Goal: Communication & Community: Answer question/provide support

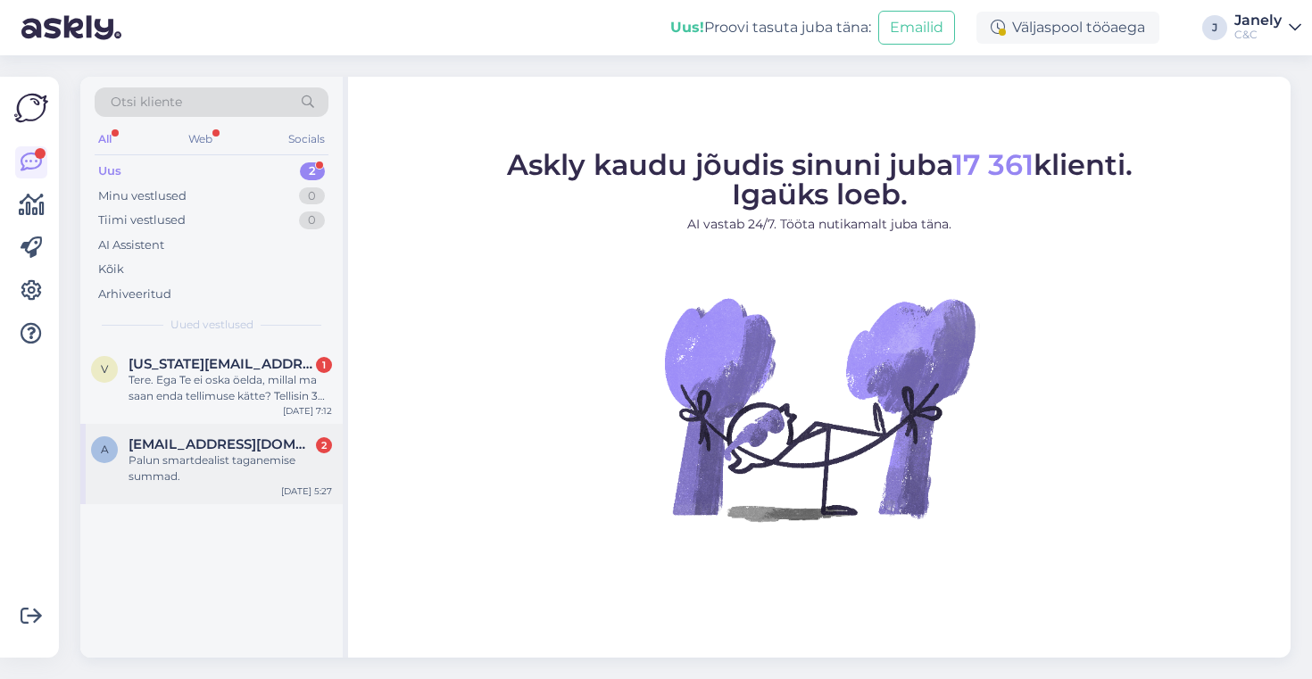
click at [286, 444] on span "[EMAIL_ADDRESS][DOMAIN_NAME]" at bounding box center [222, 444] width 186 height 16
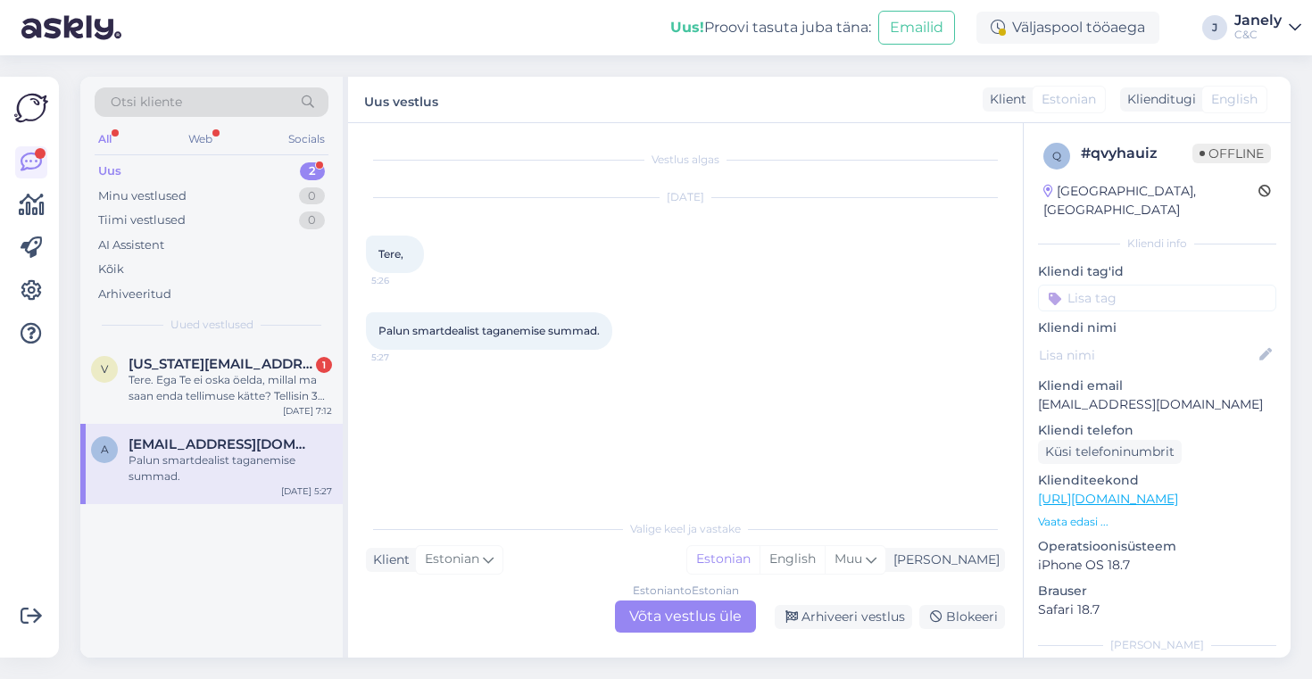
click at [697, 624] on div "Estonian to Estonian Võta vestlus üle" at bounding box center [685, 617] width 141 height 32
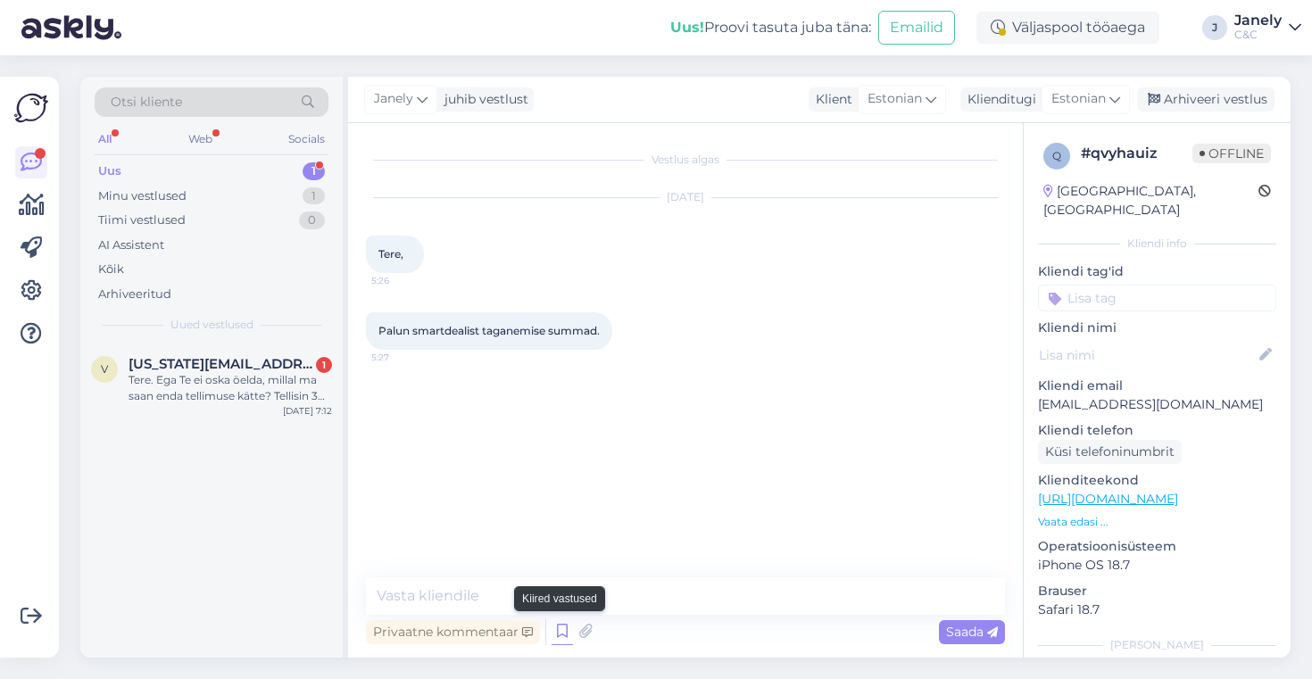
click at [555, 629] on icon at bounding box center [561, 631] width 21 height 27
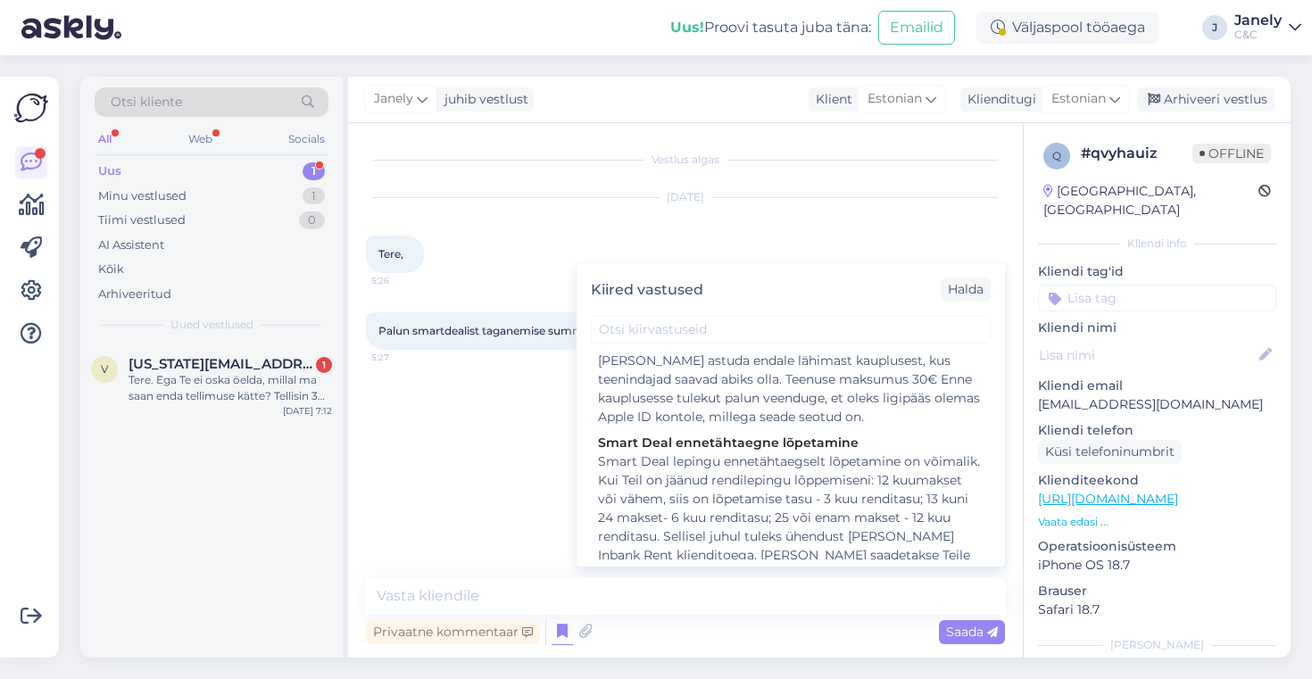
scroll to position [1065, 0]
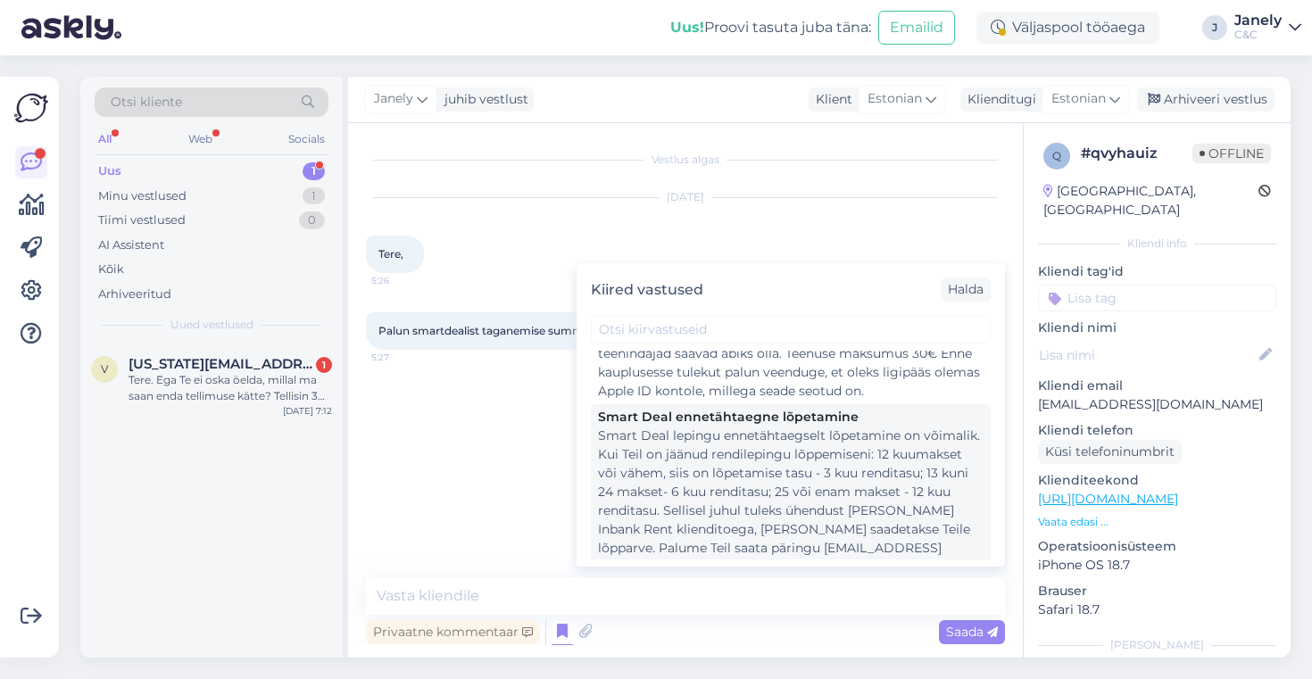
click at [737, 493] on div "Smart Deal lepingu ennetähtaegselt lõpetamine on võimalik. Kui Teil on jäänud r…" at bounding box center [791, 502] width 386 height 150
type textarea "Smart Deal lepingu ennetähtaegselt lõpetamine on võimalik. Kui Teil on jäänud r…"
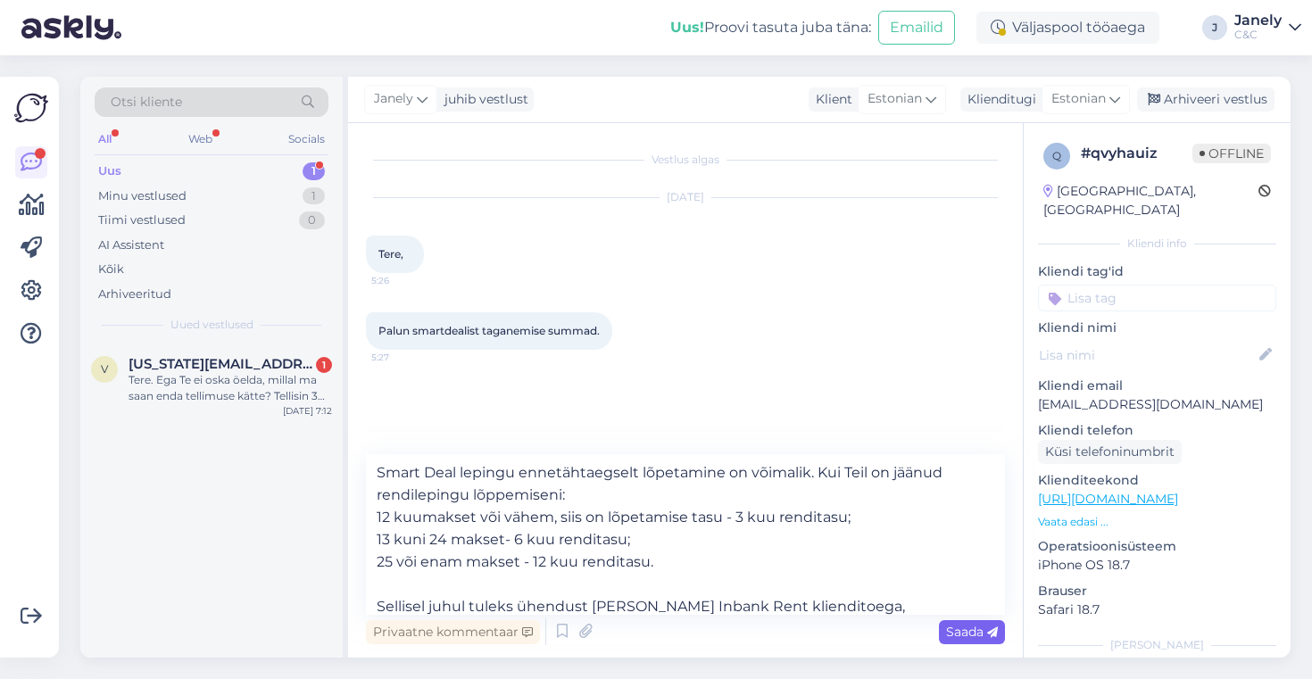
click at [986, 635] on span "Saada" at bounding box center [972, 632] width 52 height 16
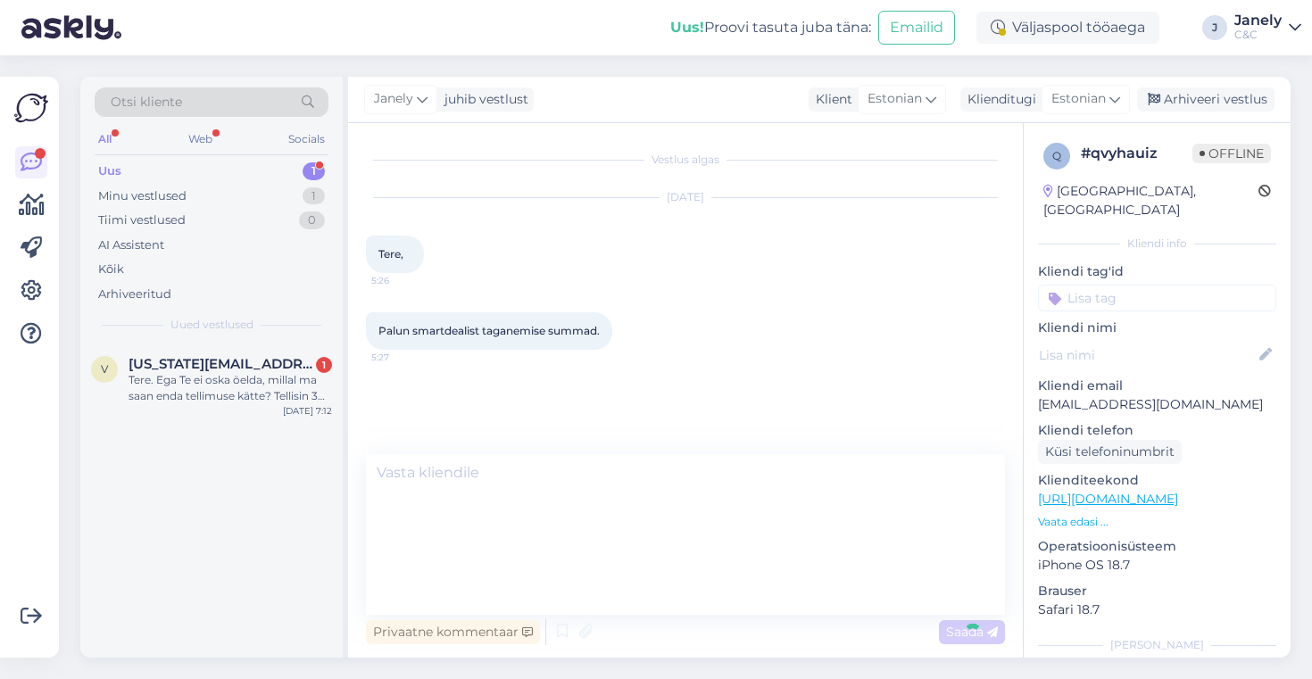
scroll to position [29, 0]
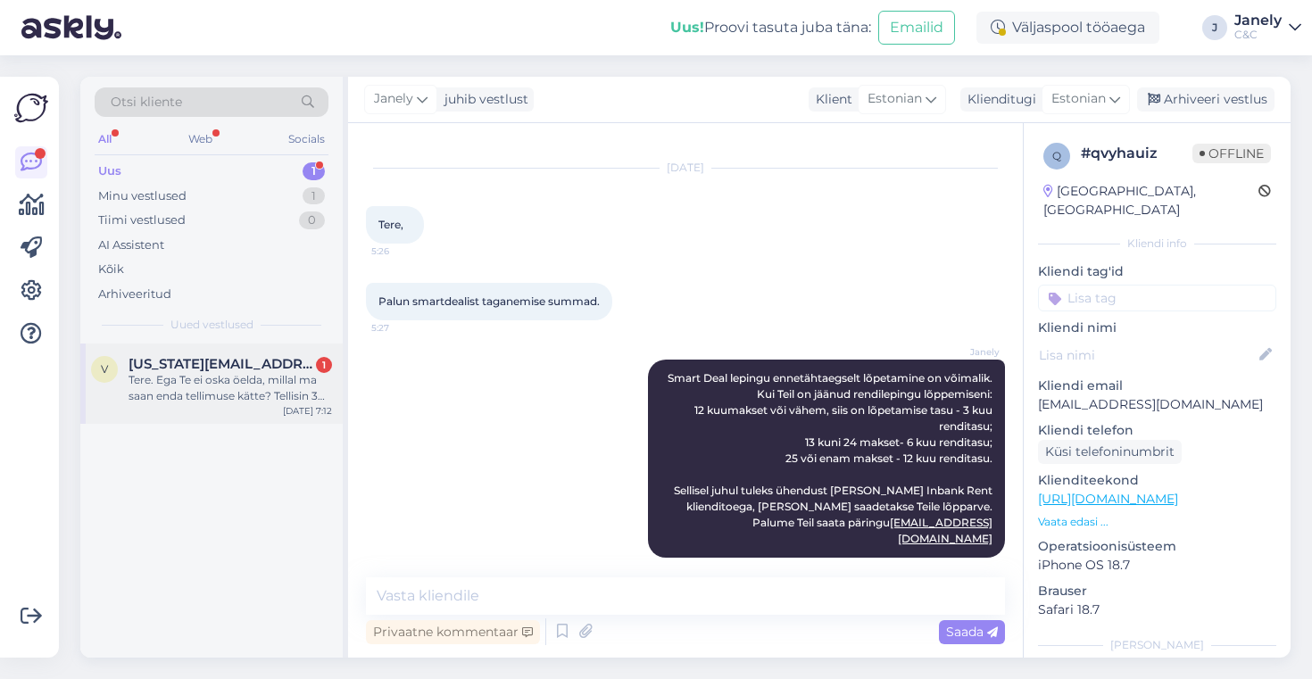
click at [257, 391] on div "Tere. Ega Te ei oska öelda, millal ma saan enda tellimuse kätte? Tellisin 3 näd…" at bounding box center [230, 388] width 203 height 32
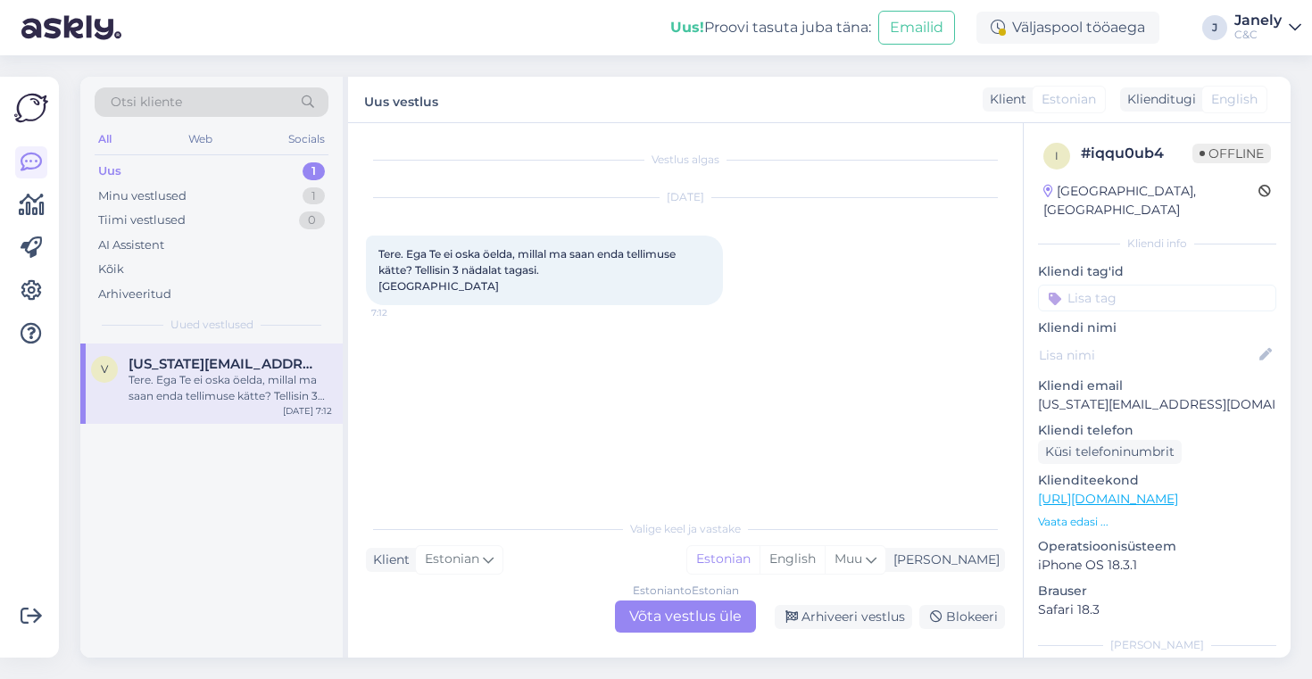
click at [663, 628] on div "Estonian to Estonian Võta vestlus üle" at bounding box center [685, 617] width 141 height 32
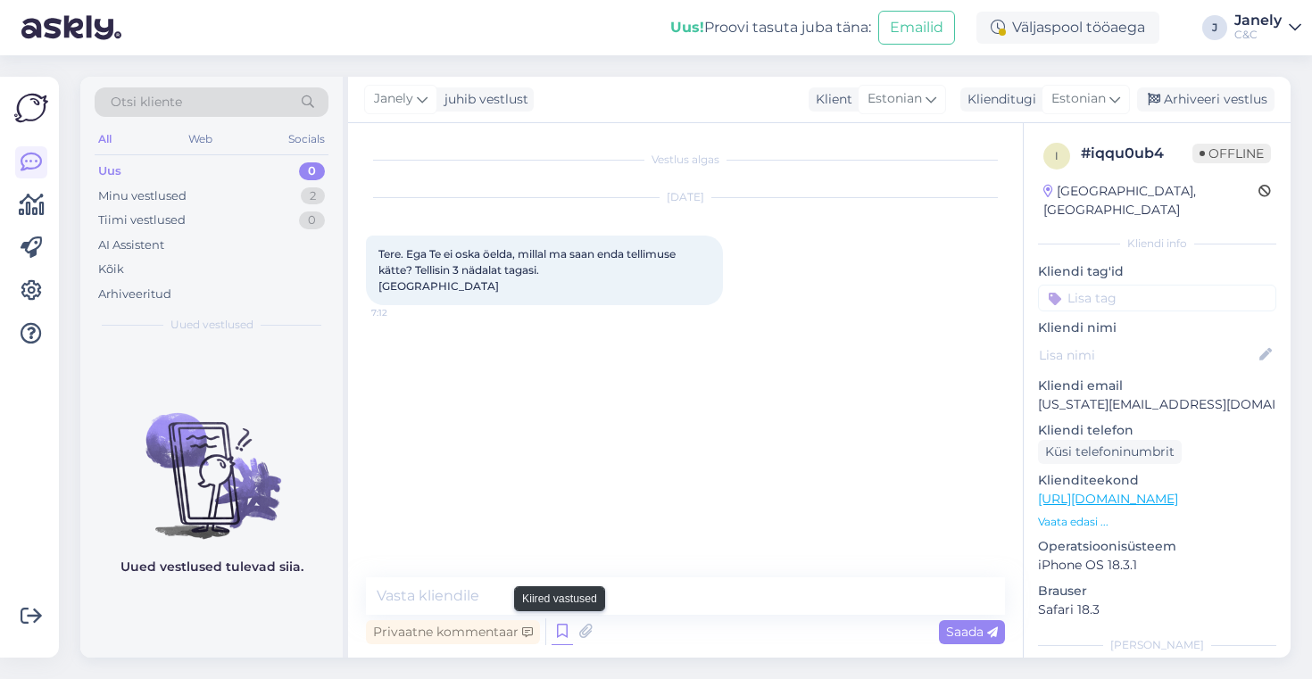
click at [558, 626] on icon at bounding box center [561, 631] width 21 height 27
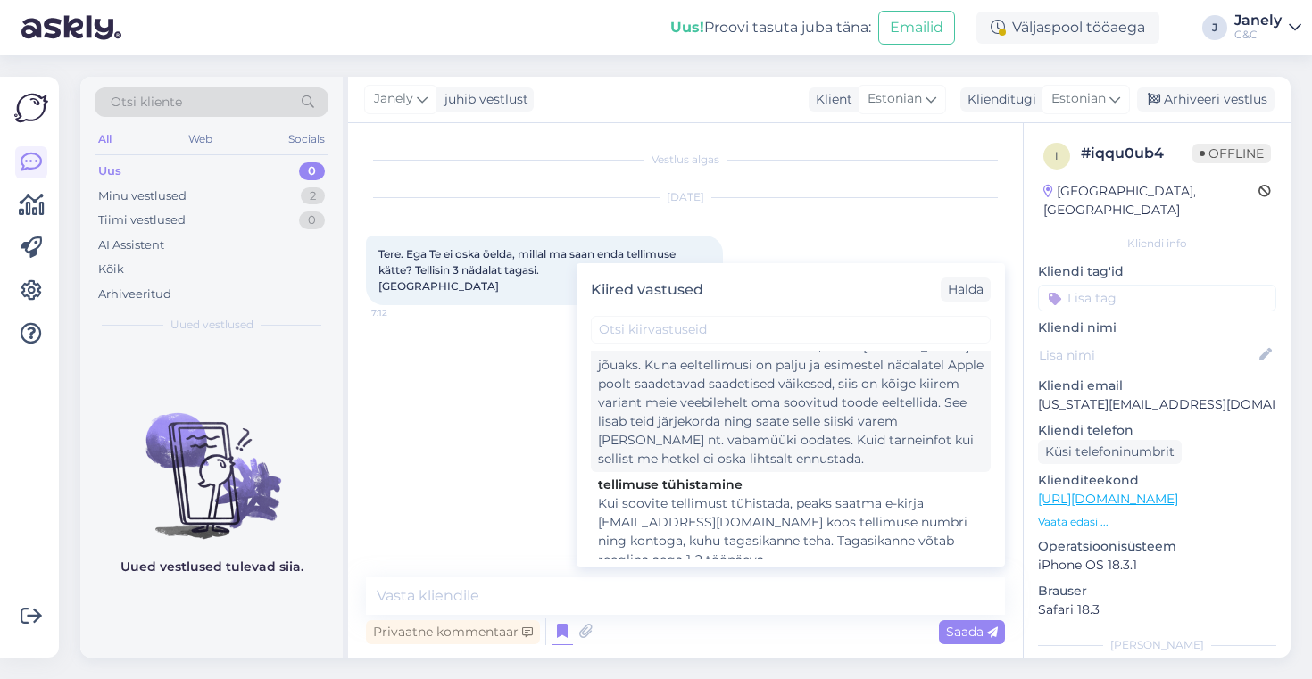
scroll to position [56, 0]
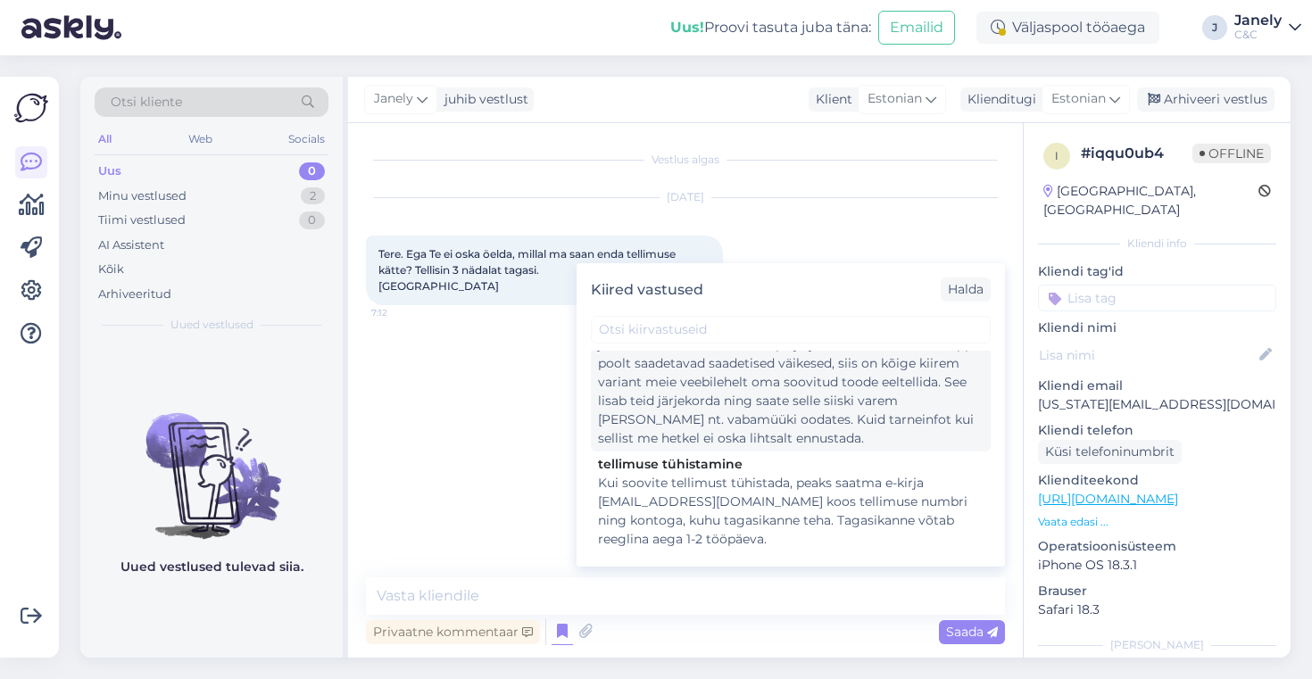
click at [697, 419] on div "Tere! Hetkel ei ole konkreetset infot, millal [PERSON_NAME] jõuaks. Kuna eeltel…" at bounding box center [791, 382] width 386 height 131
type textarea "Tere! Hetkel ei ole konkreetset infot, millal [PERSON_NAME] jõuaks. Kuna eeltel…"
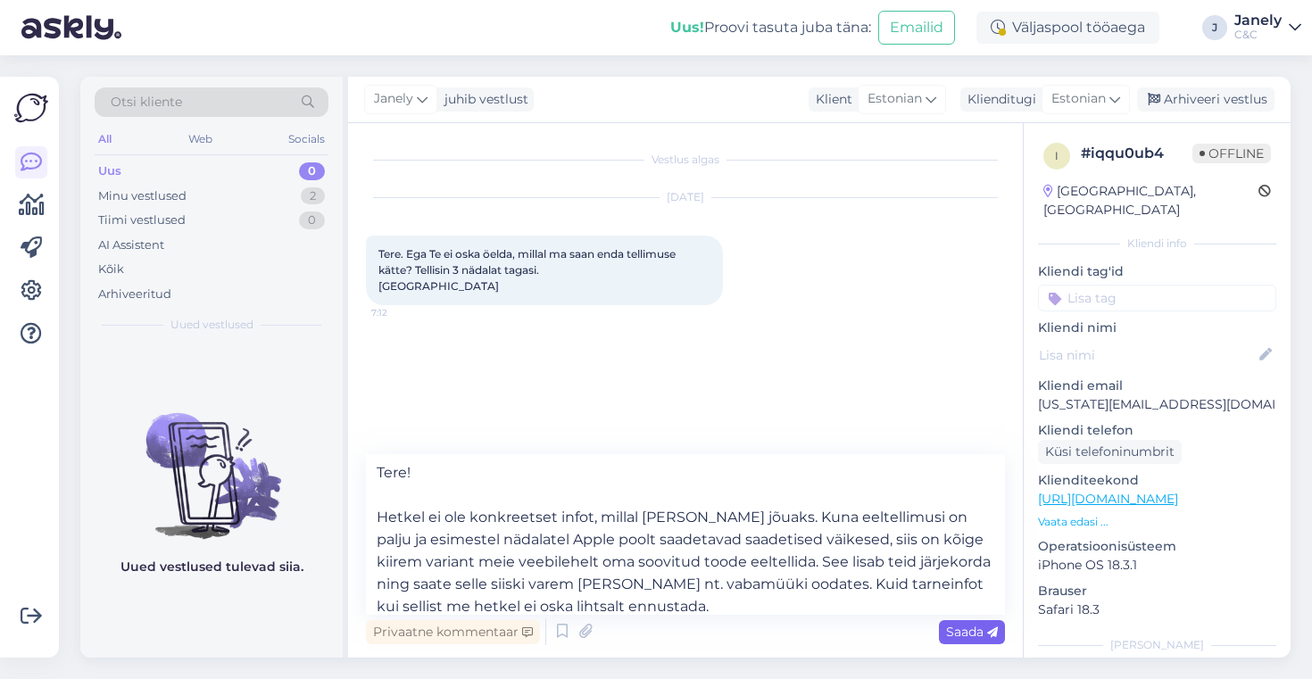
click at [959, 631] on span "Saada" at bounding box center [972, 632] width 52 height 16
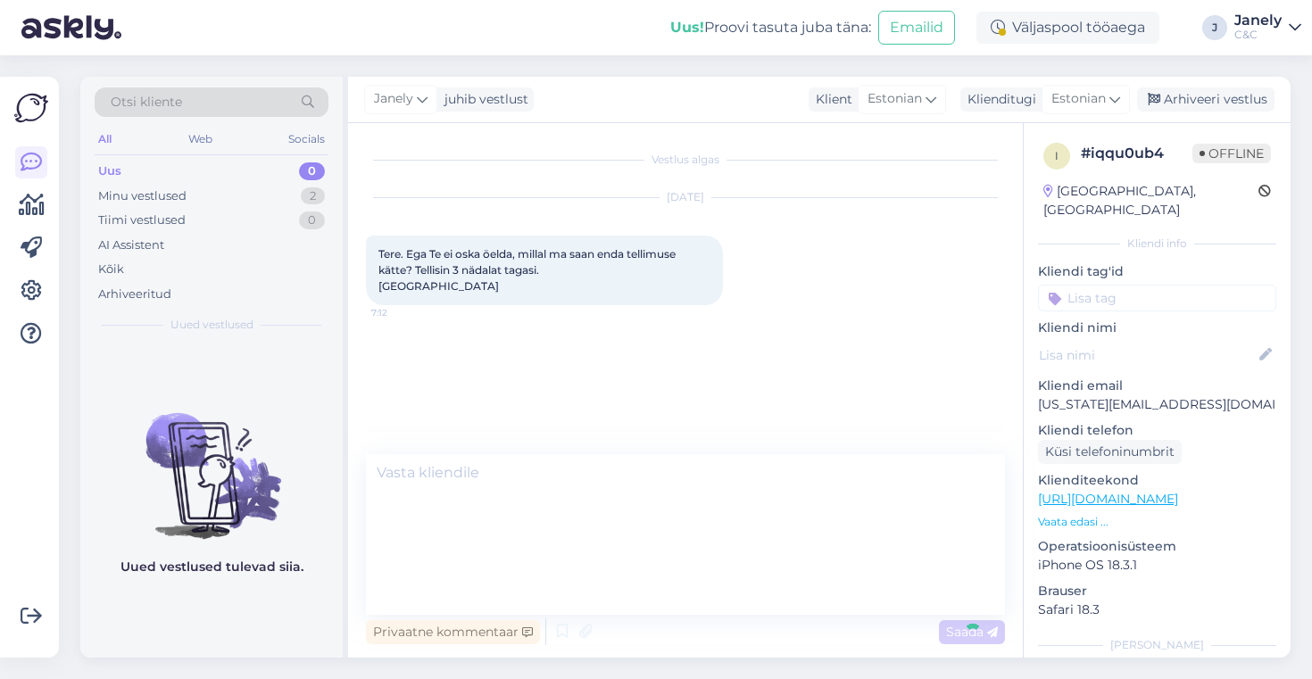
scroll to position [0, 0]
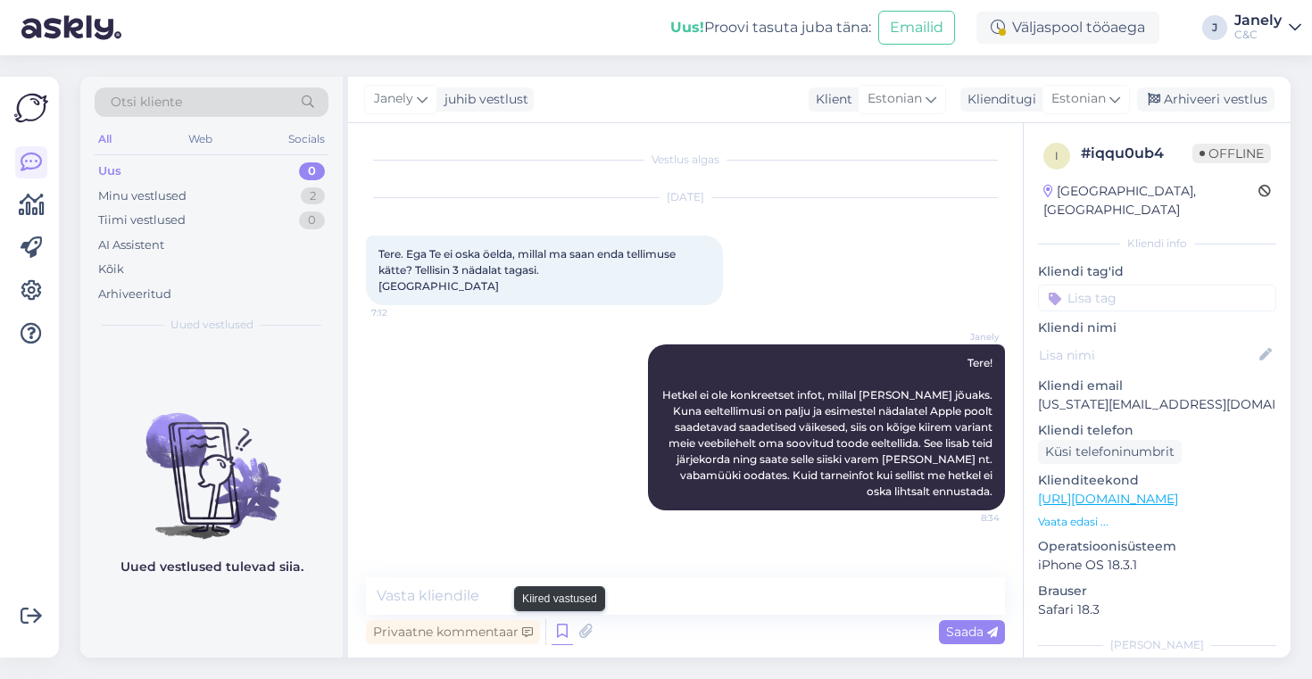
click at [558, 638] on icon at bounding box center [561, 631] width 21 height 27
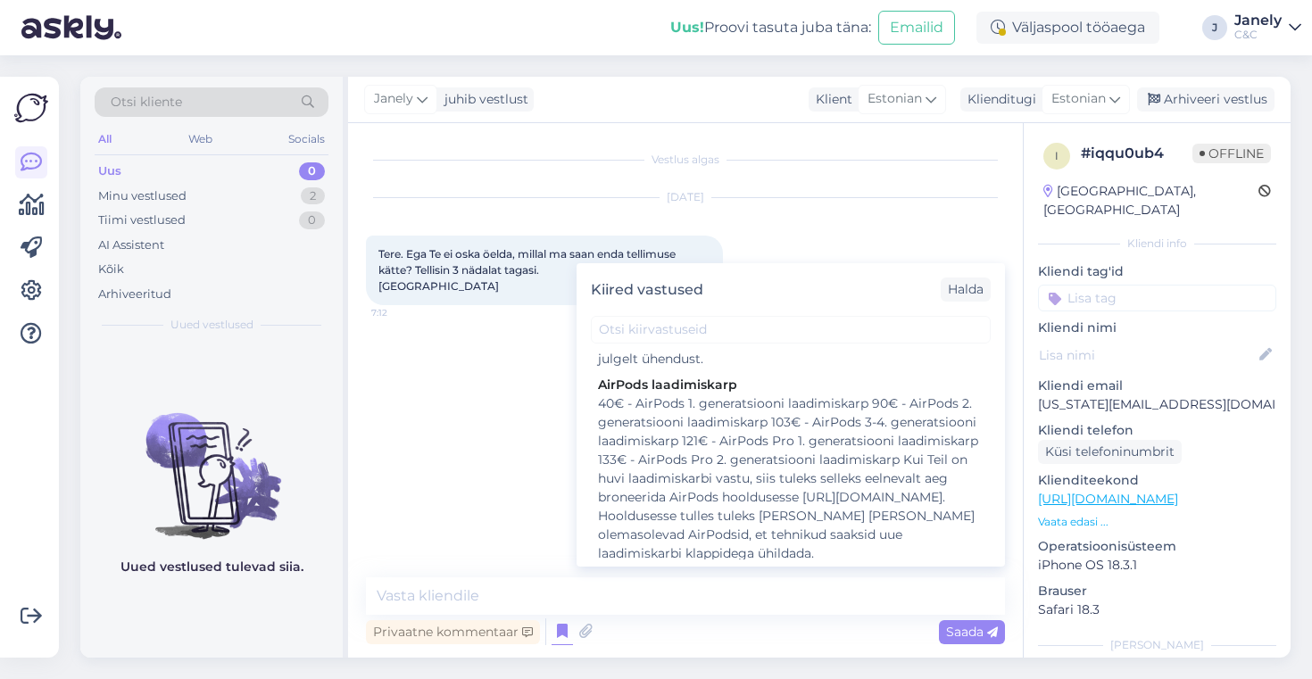
scroll to position [2424, 0]
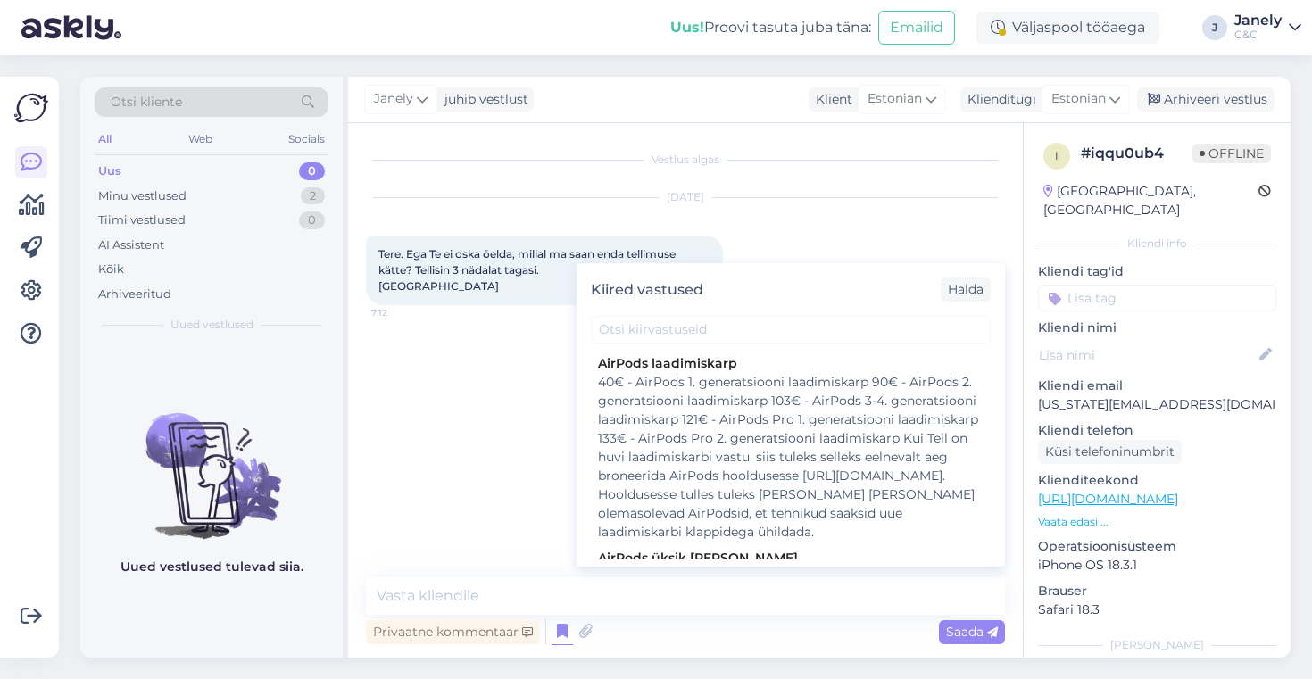
click at [352, 508] on div "Vestlus algas [DATE] Tere. Ega Te ei oska öelda, millal ma saan enda tellimuse …" at bounding box center [685, 390] width 675 height 535
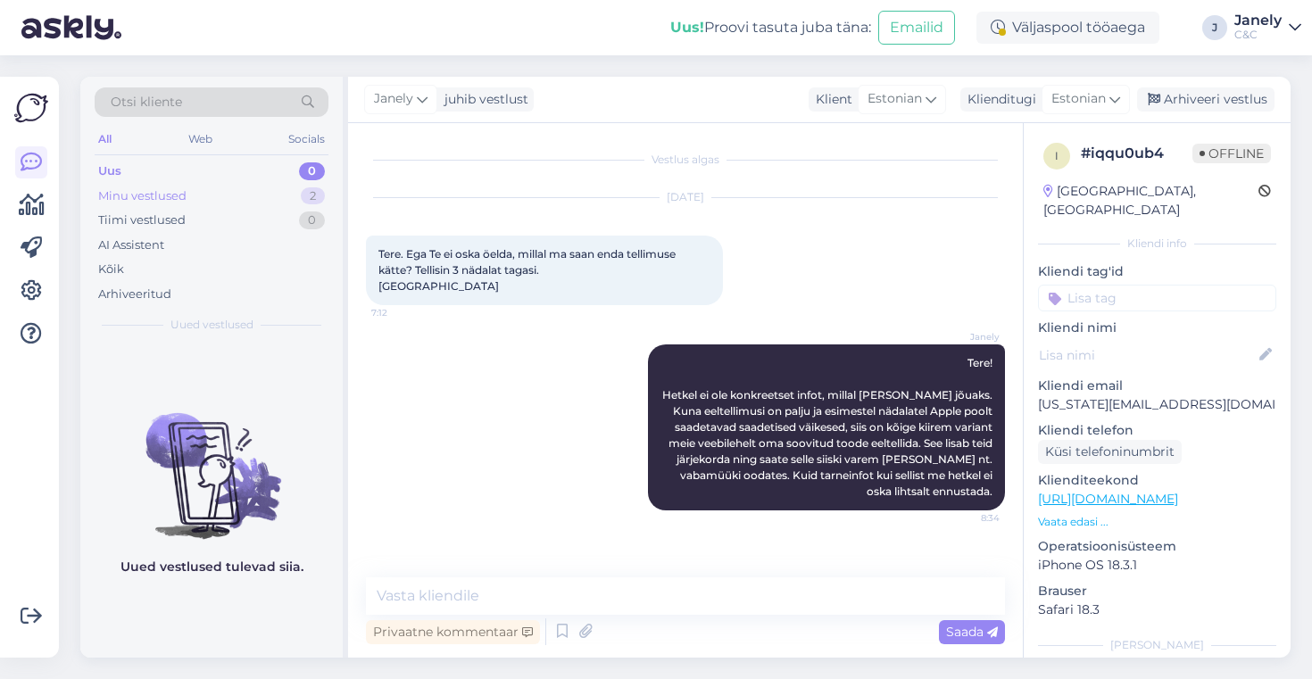
click at [221, 199] on div "Minu vestlused 2" at bounding box center [212, 196] width 234 height 25
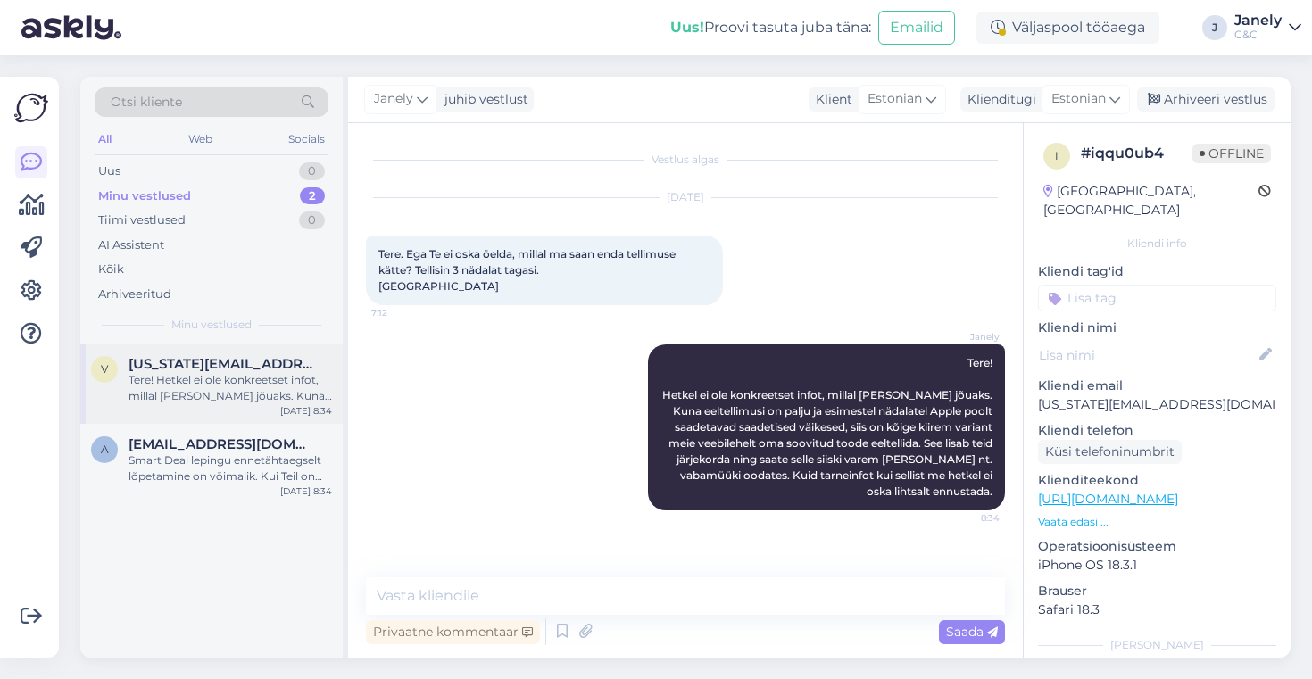
click at [284, 360] on span "[US_STATE][EMAIL_ADDRESS][DOMAIN_NAME]" at bounding box center [222, 364] width 186 height 16
click at [280, 435] on div "a [EMAIL_ADDRESS][DOMAIN_NAME] Smart Deal lepingu ennetähtaegselt lõpetamine on…" at bounding box center [211, 464] width 262 height 80
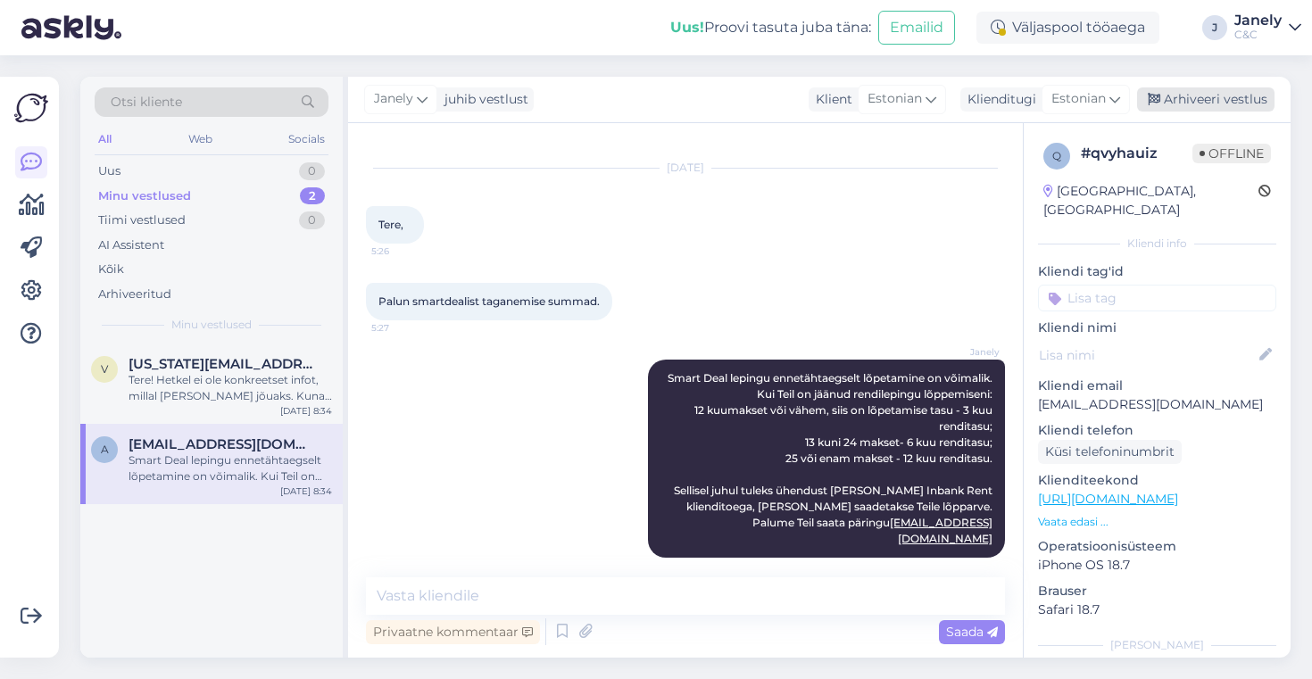
click at [1172, 94] on div "Arhiveeri vestlus" at bounding box center [1205, 99] width 137 height 24
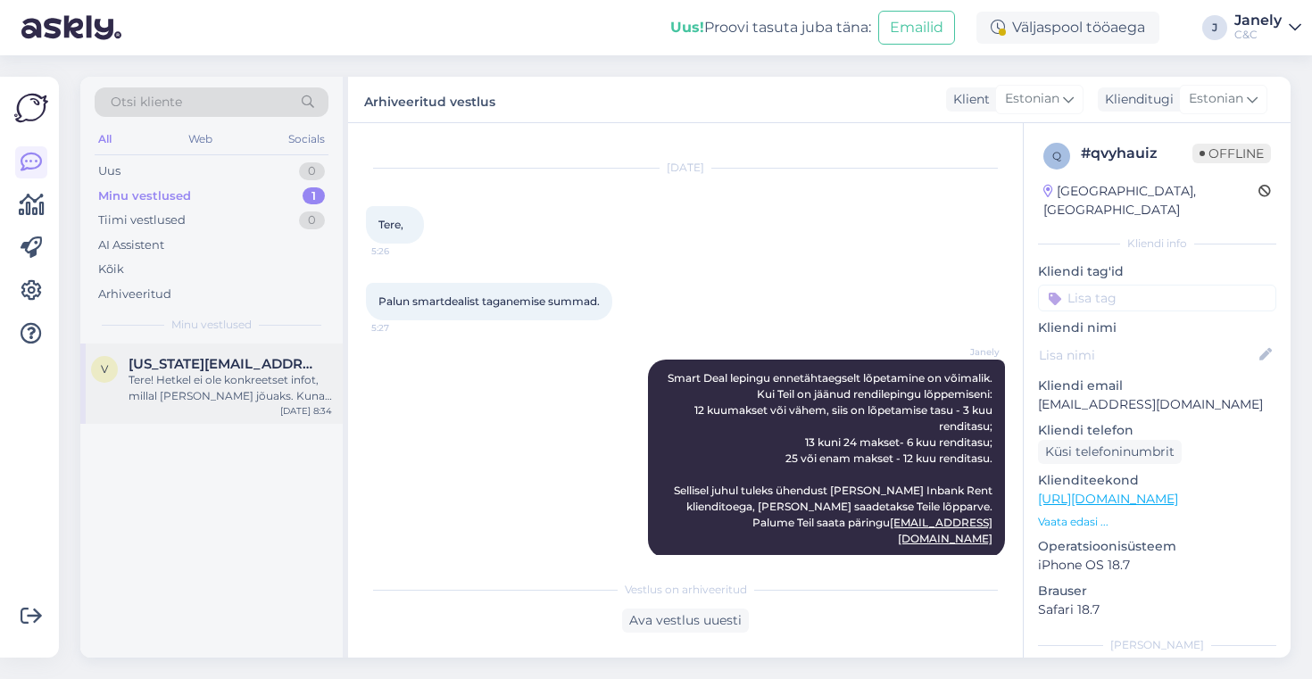
click at [273, 399] on div "Tere! Hetkel ei ole konkreetset infot, millal [PERSON_NAME] jõuaks. Kuna eeltel…" at bounding box center [230, 388] width 203 height 32
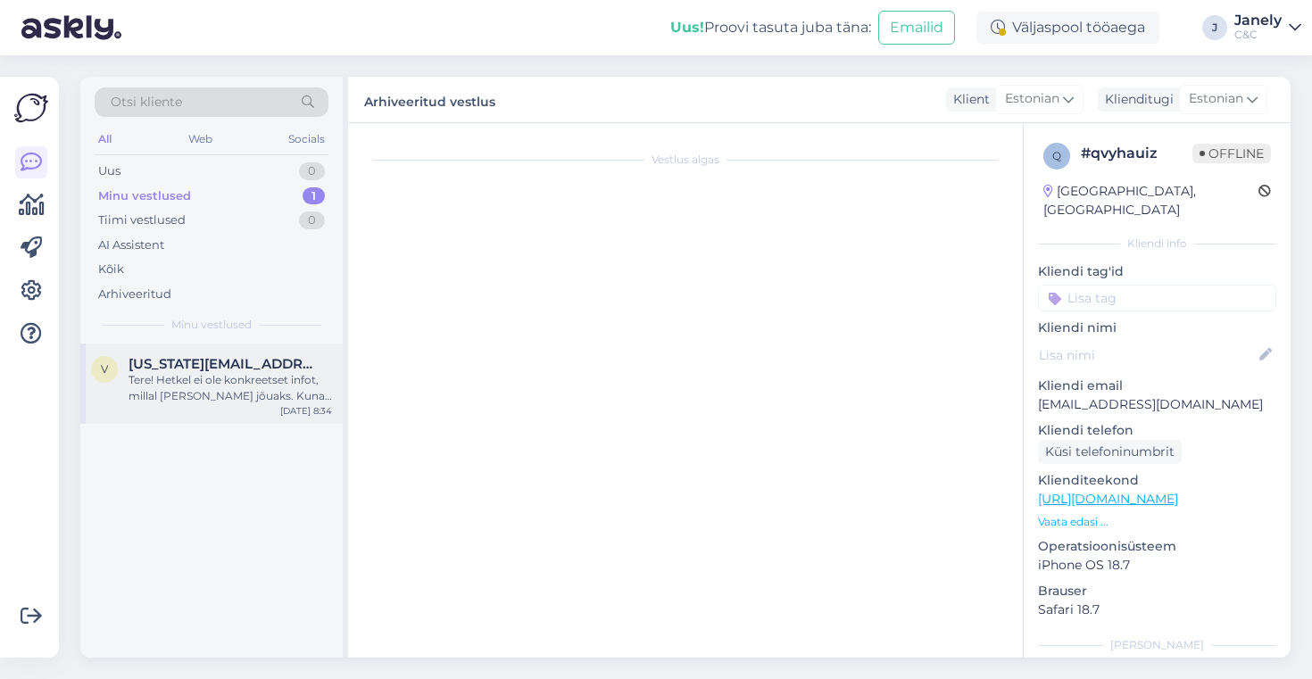
scroll to position [0, 0]
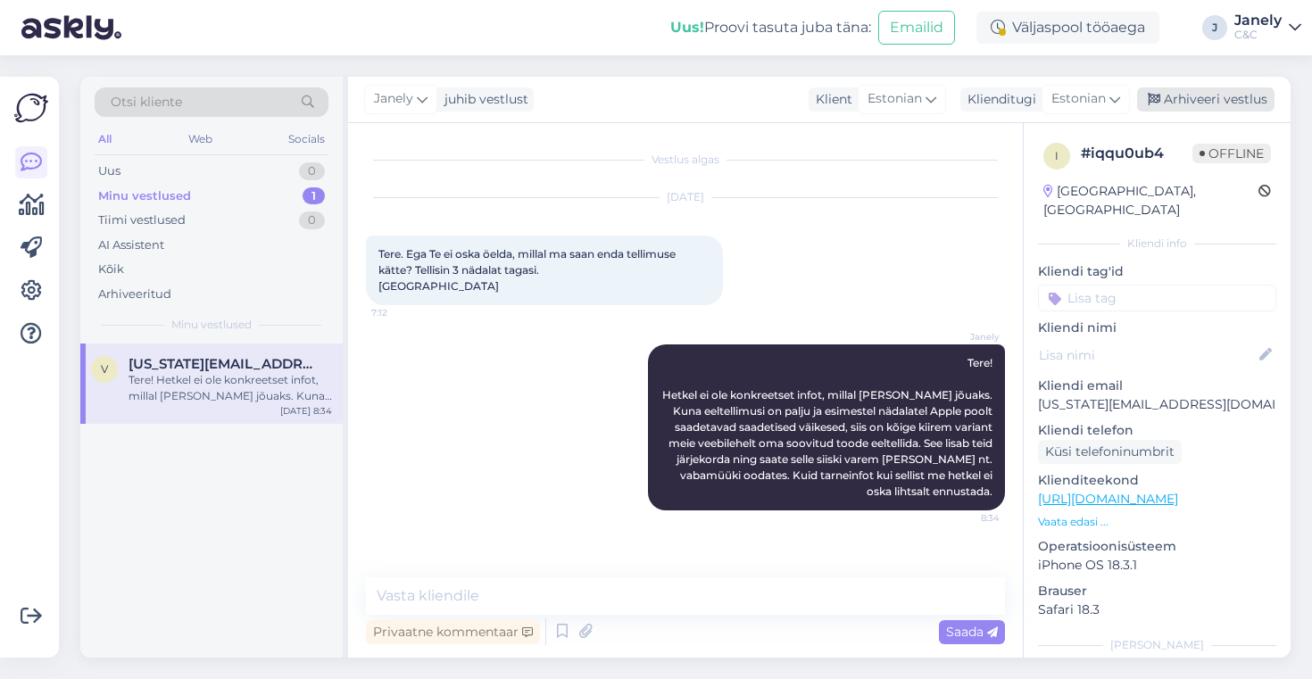
click at [1206, 102] on div "Arhiveeri vestlus" at bounding box center [1205, 99] width 137 height 24
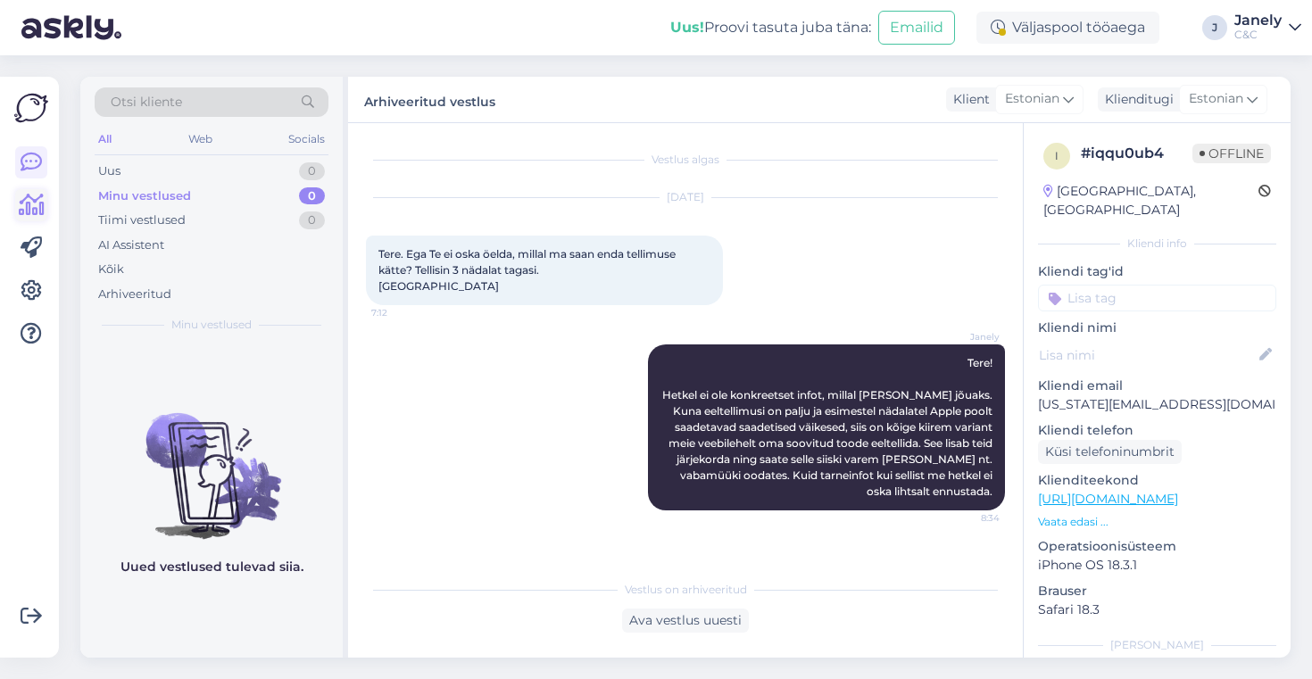
click at [40, 200] on icon at bounding box center [32, 205] width 26 height 21
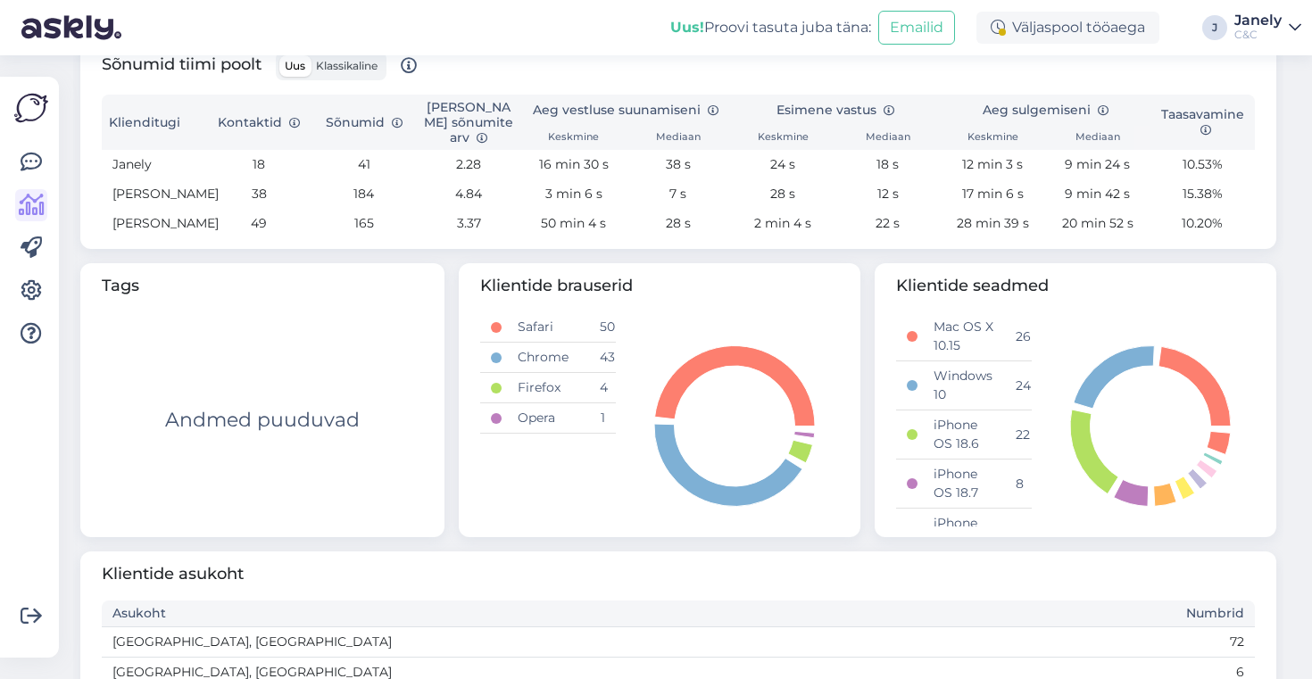
scroll to position [631, 0]
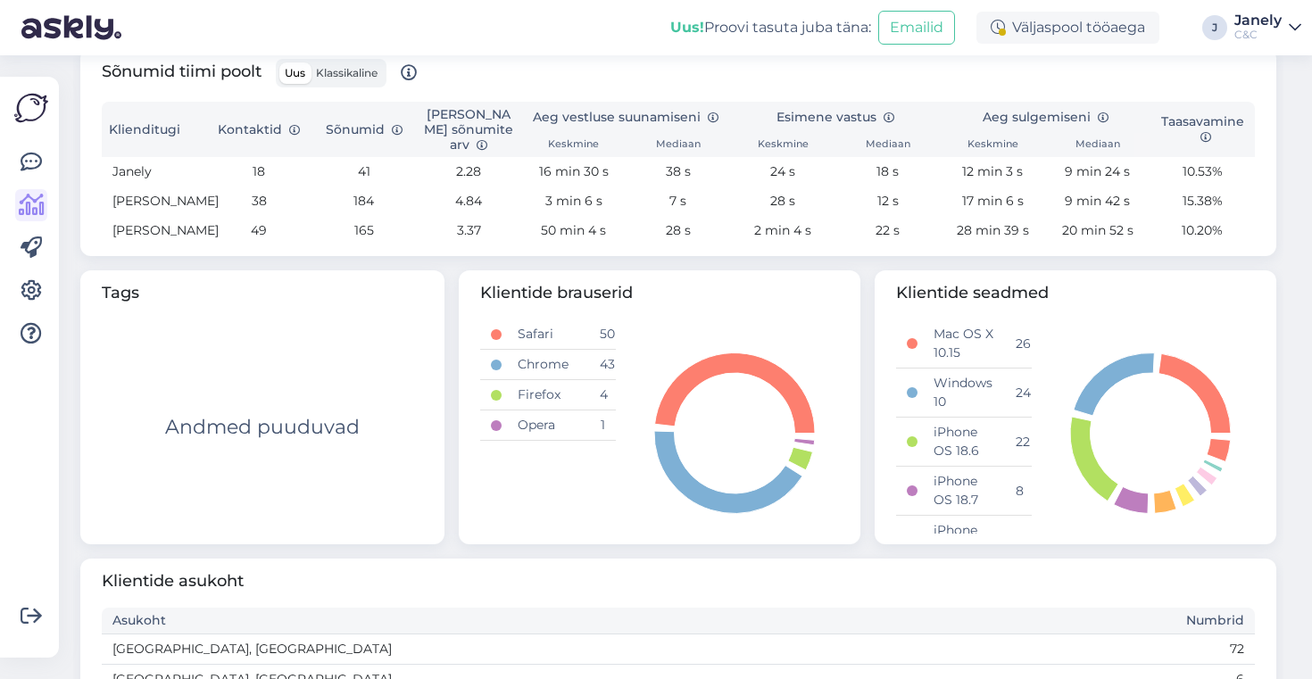
click at [41, 110] on img at bounding box center [31, 108] width 34 height 34
click at [21, 107] on img at bounding box center [31, 108] width 34 height 34
click at [22, 164] on icon at bounding box center [31, 162] width 21 height 21
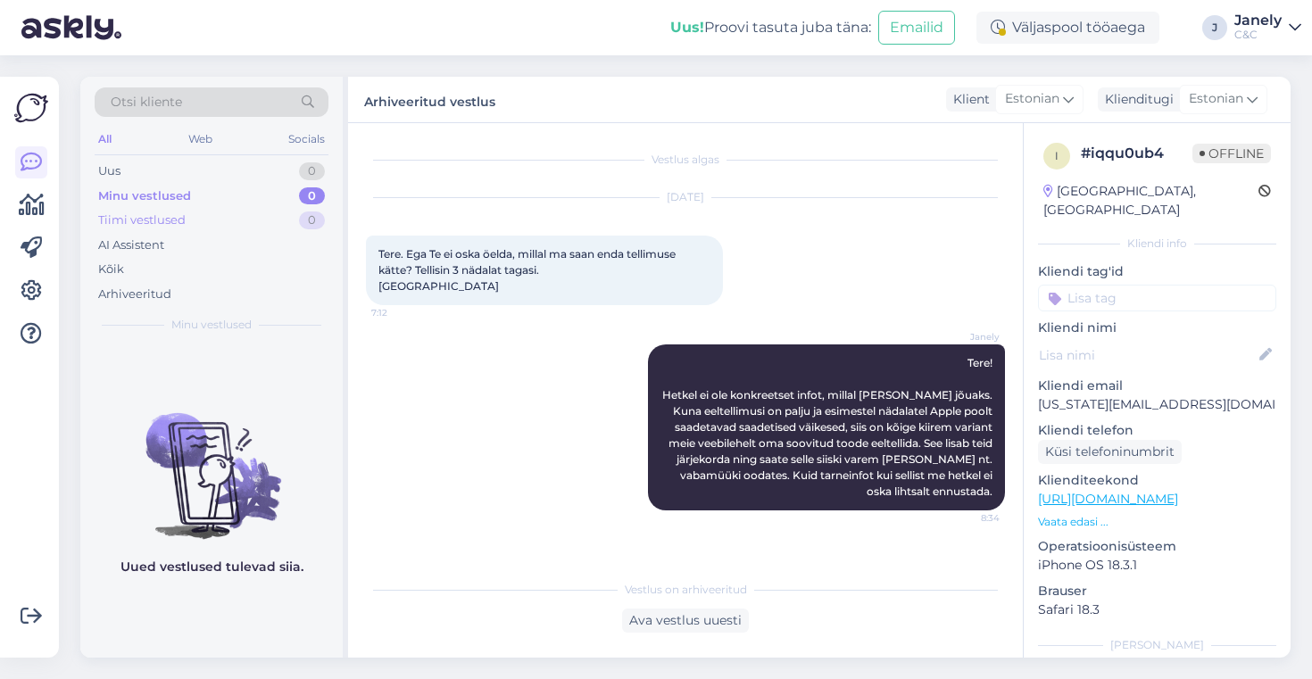
click at [213, 227] on div "Tiimi vestlused 0" at bounding box center [212, 220] width 234 height 25
click at [124, 263] on div "Kõik" at bounding box center [212, 269] width 234 height 25
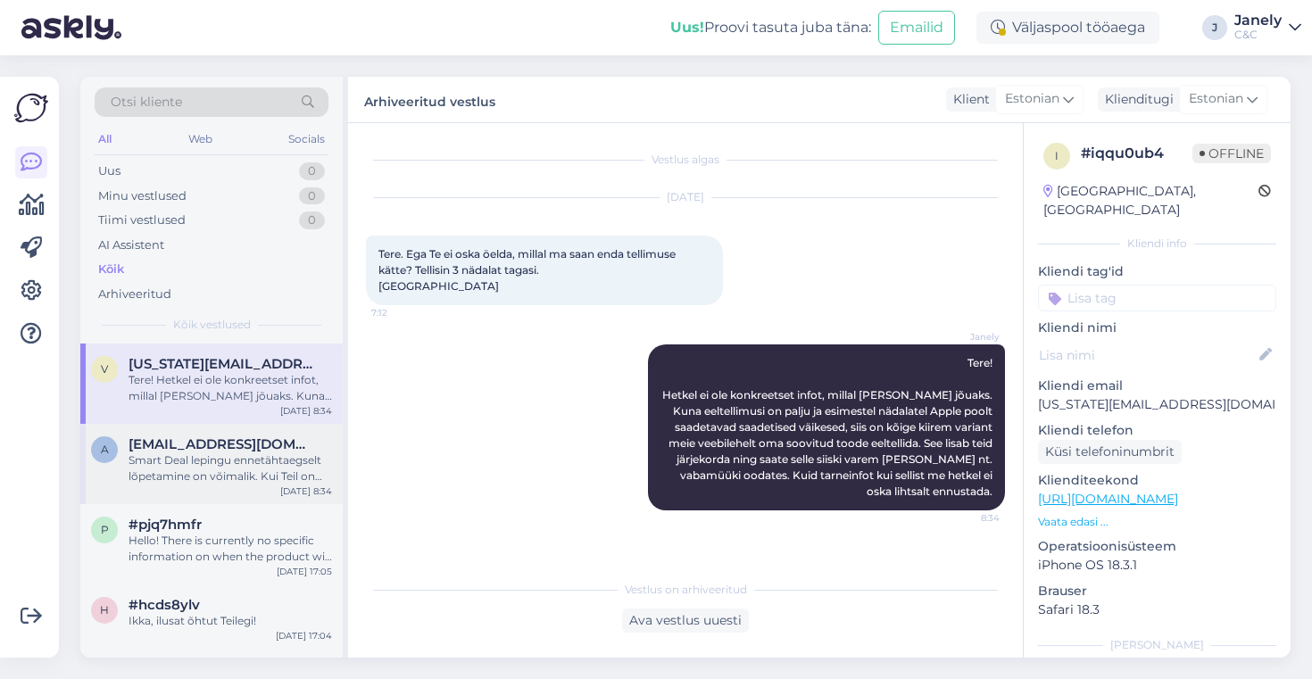
click at [283, 444] on span "[EMAIL_ADDRESS][DOMAIN_NAME]" at bounding box center [222, 444] width 186 height 16
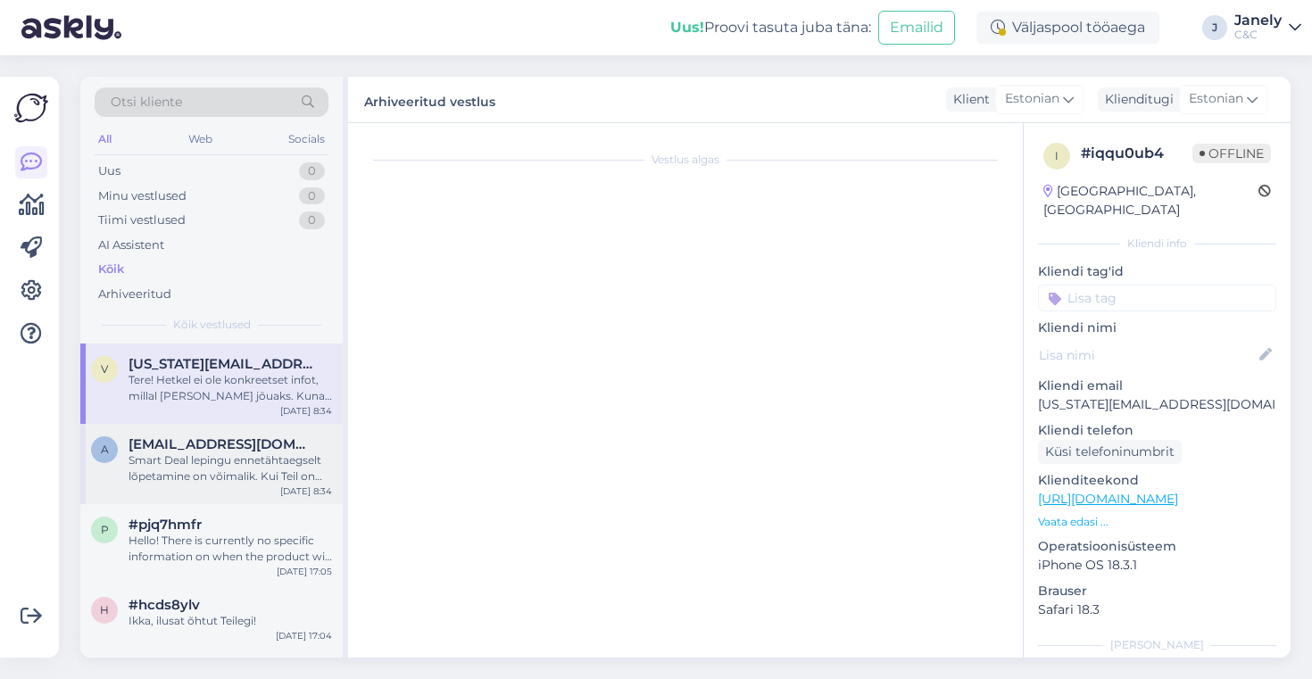
scroll to position [36, 0]
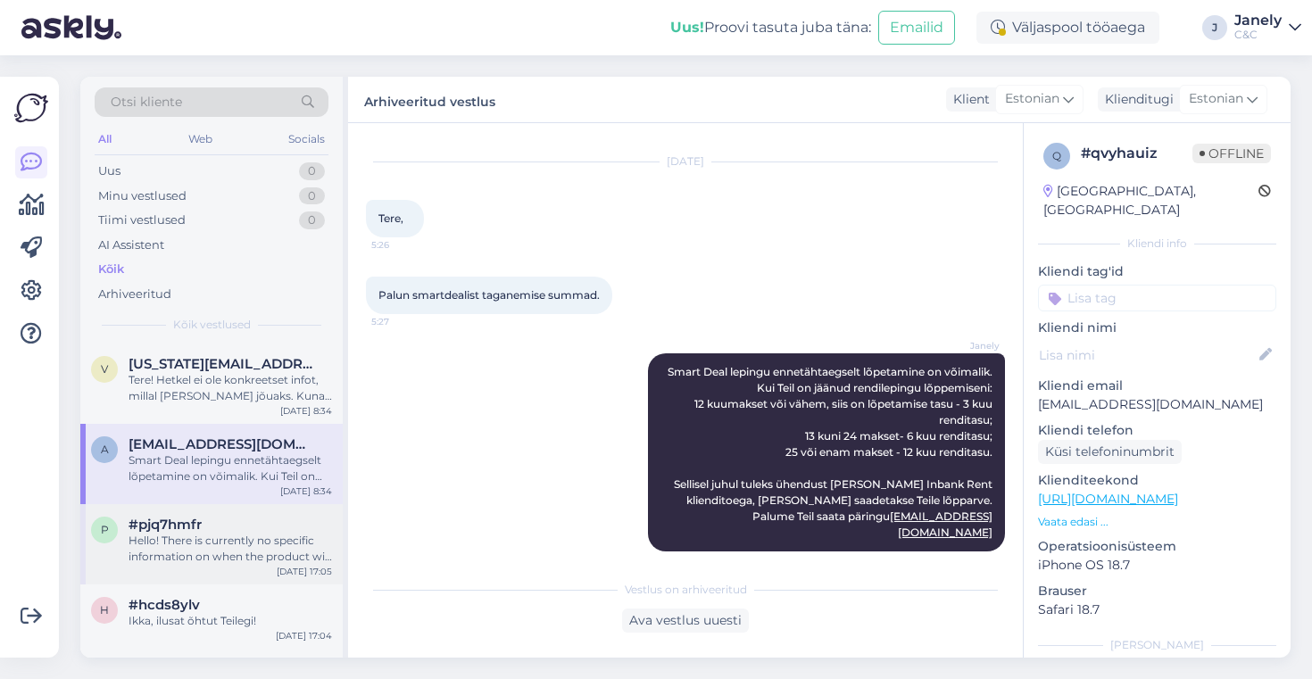
click at [276, 551] on div "Hello! There is currently no specific information on when the product will arri…" at bounding box center [230, 549] width 203 height 32
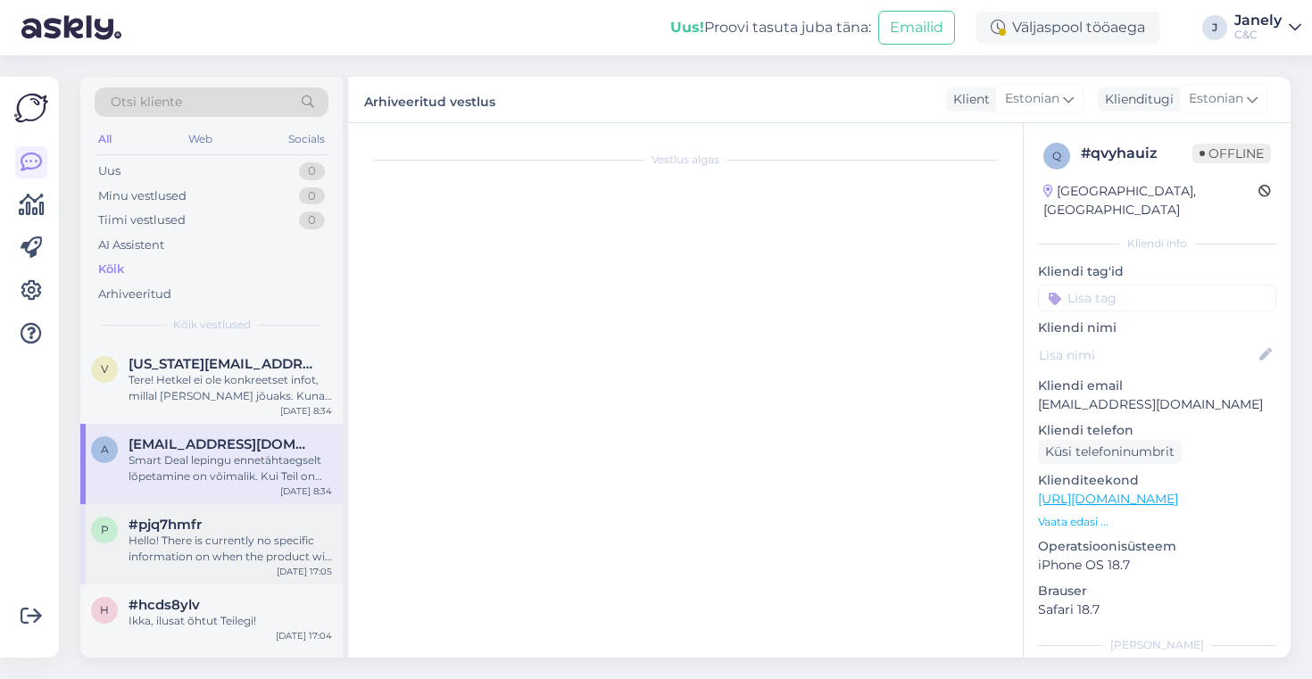
scroll to position [418, 0]
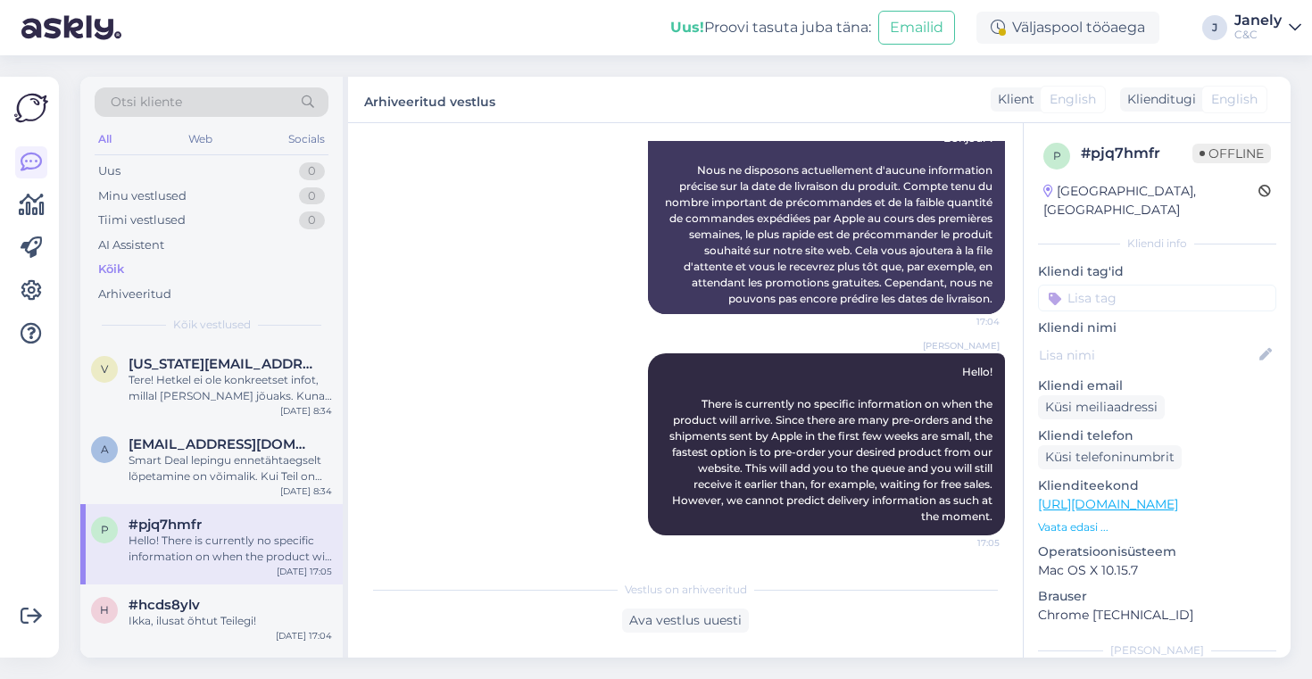
click at [278, 574] on div "p #pjq7hmfr Hello! There is currently no specific information on when the produ…" at bounding box center [211, 544] width 262 height 80
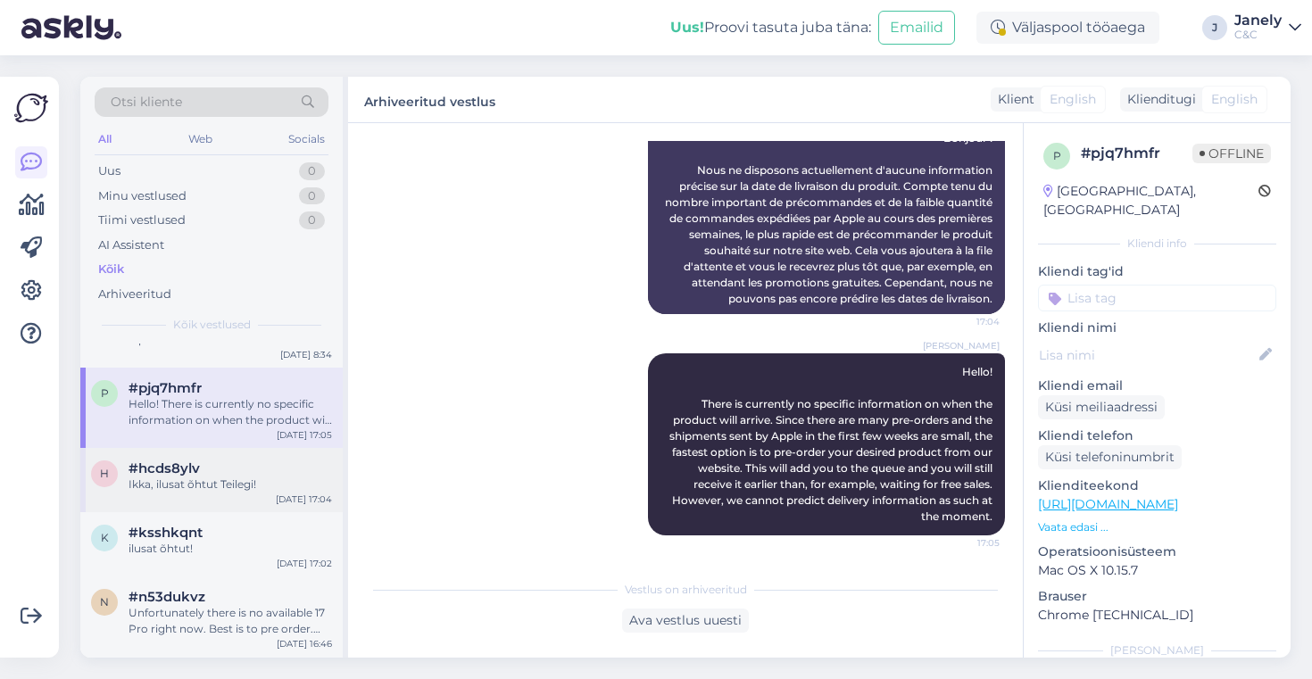
click at [196, 478] on div "Ikka, ilusat õhtut Teilegi!" at bounding box center [230, 485] width 203 height 16
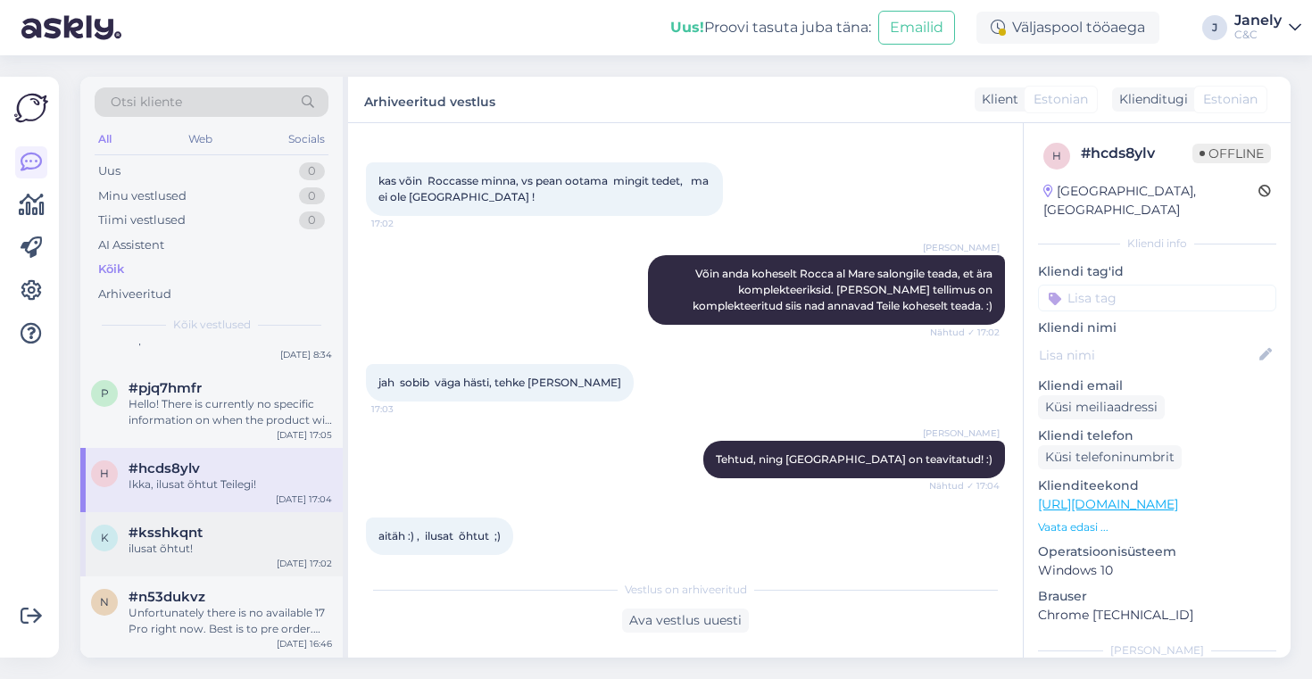
click at [247, 540] on div "#ksshkqnt" at bounding box center [230, 533] width 203 height 16
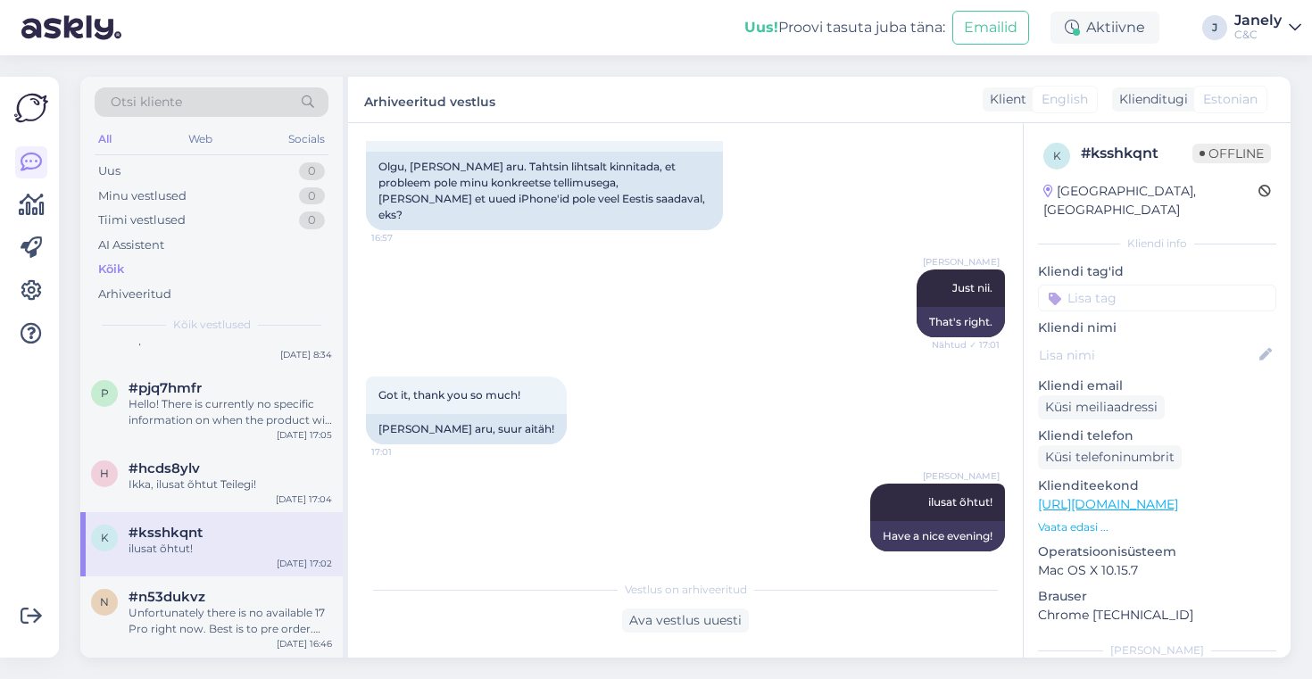
click at [247, 575] on div "k #ksshkqnt ilusat õhtut! [DATE] 17:02" at bounding box center [211, 544] width 262 height 64
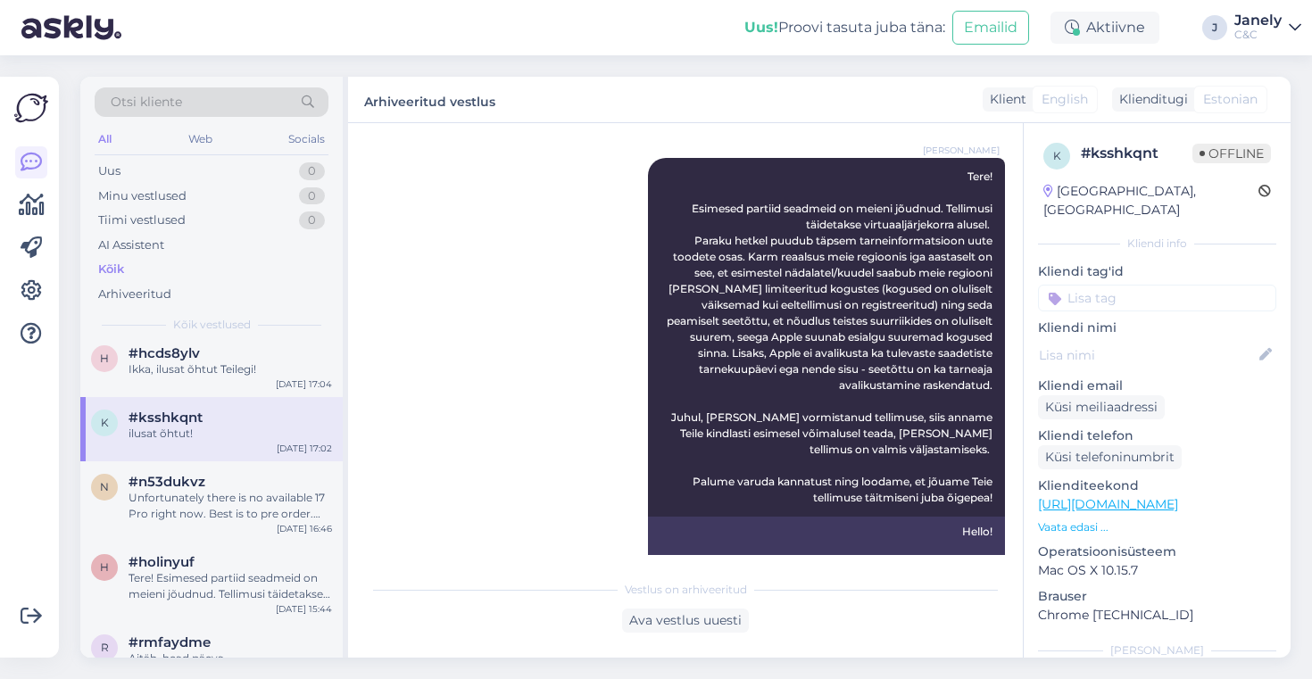
scroll to position [218, 0]
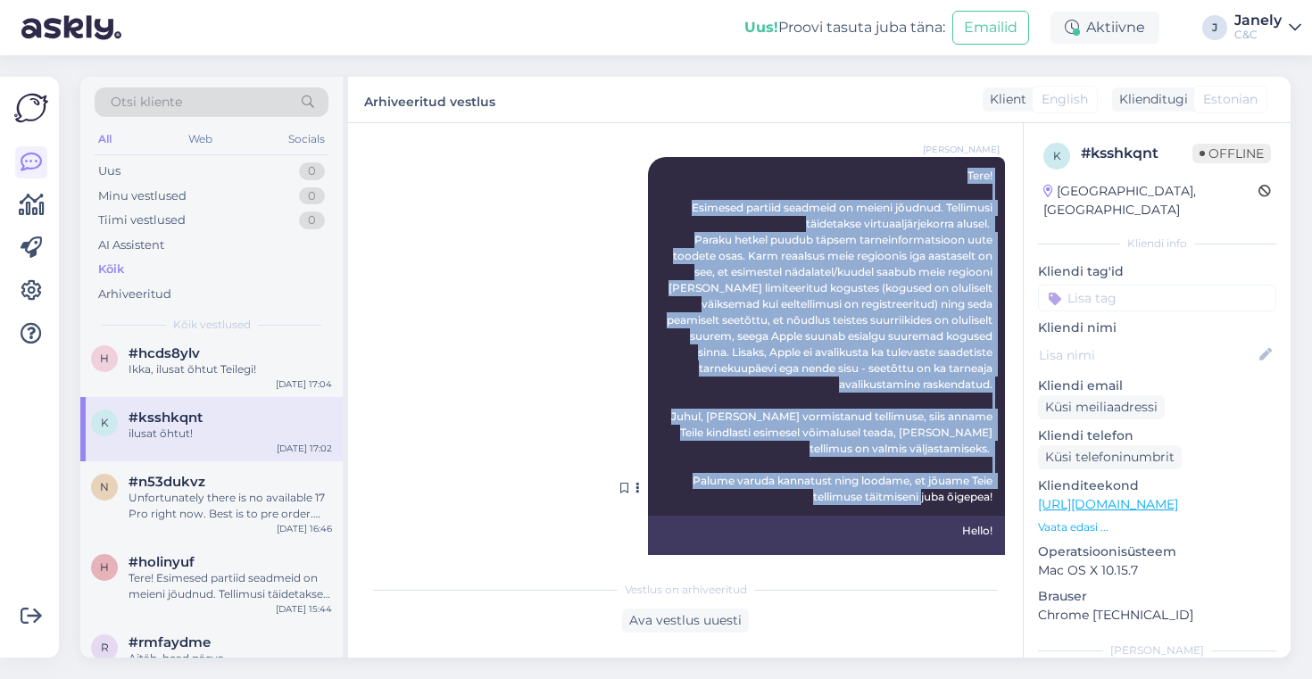
drag, startPoint x: 910, startPoint y: 172, endPoint x: 992, endPoint y: 510, distance: 348.0
click at [992, 510] on div "[PERSON_NAME] Tere! Esimesed partiid seadmeid on meieni jõudnud. Tellimusi täid…" at bounding box center [826, 336] width 357 height 359
copy span "Tere! Esimesed partiid seadmeid on meieni jõudnud. Tellimusi täidetakse virtuaa…"
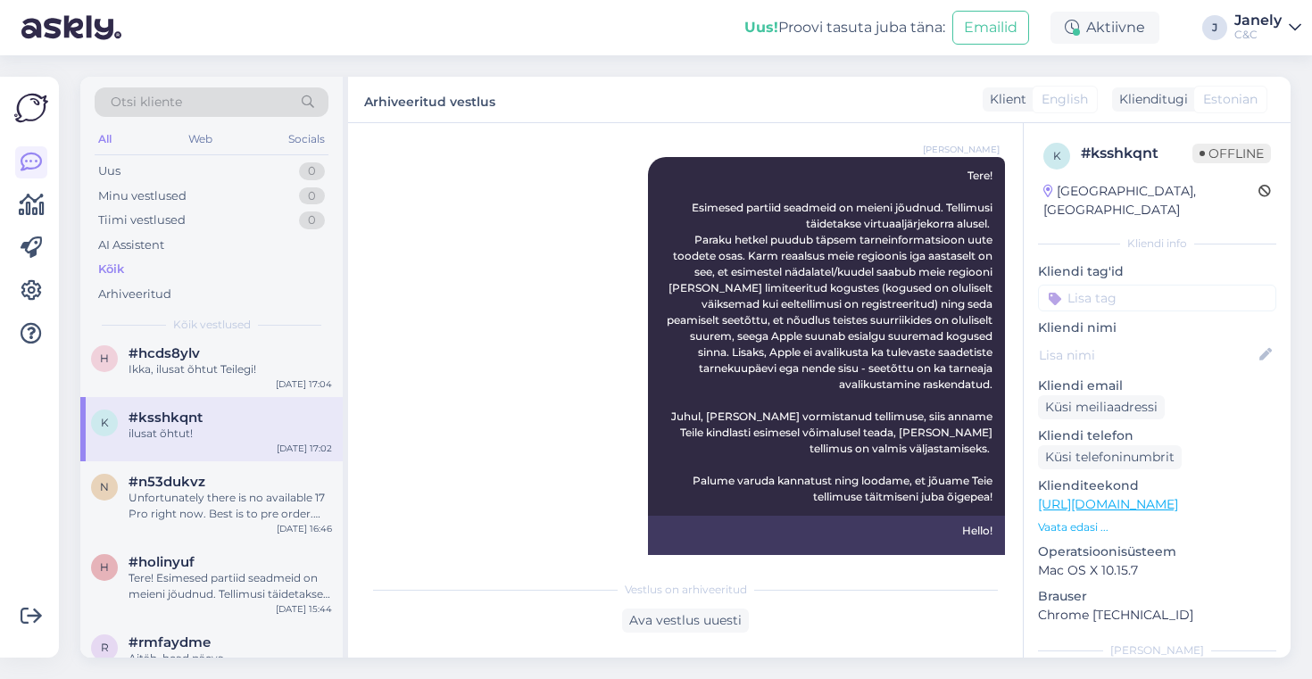
click at [408, 55] on div "Otsi kliente All Web Socials Uus 0 Minu vestlused 0 Tiimi vestlused 0 AI Assist…" at bounding box center [691, 367] width 1242 height 624
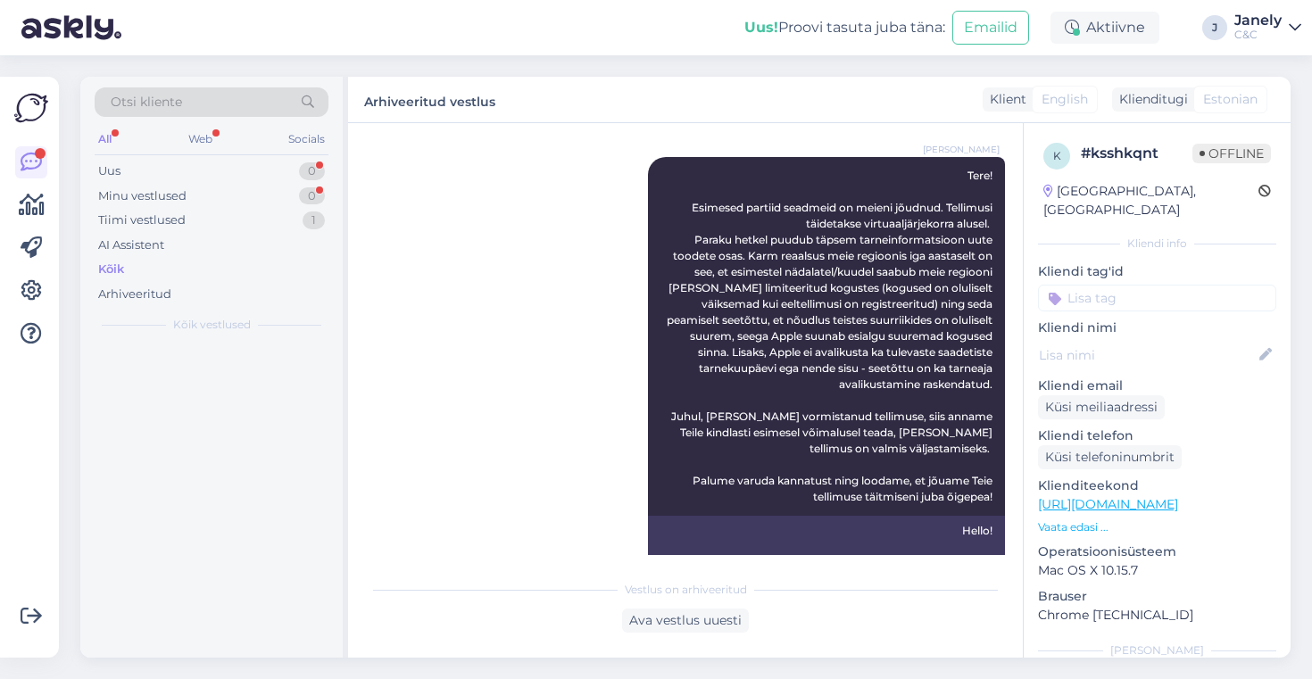
scroll to position [0, 0]
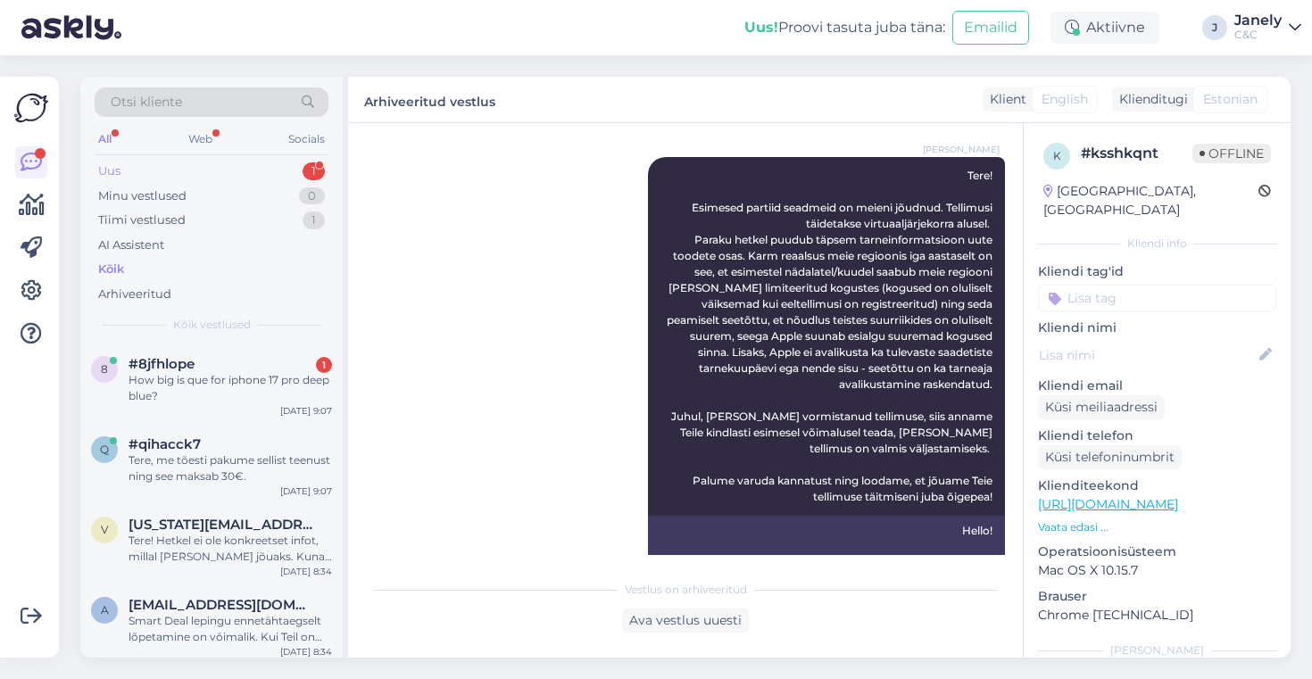
click at [270, 164] on div "Uus 1" at bounding box center [212, 171] width 234 height 25
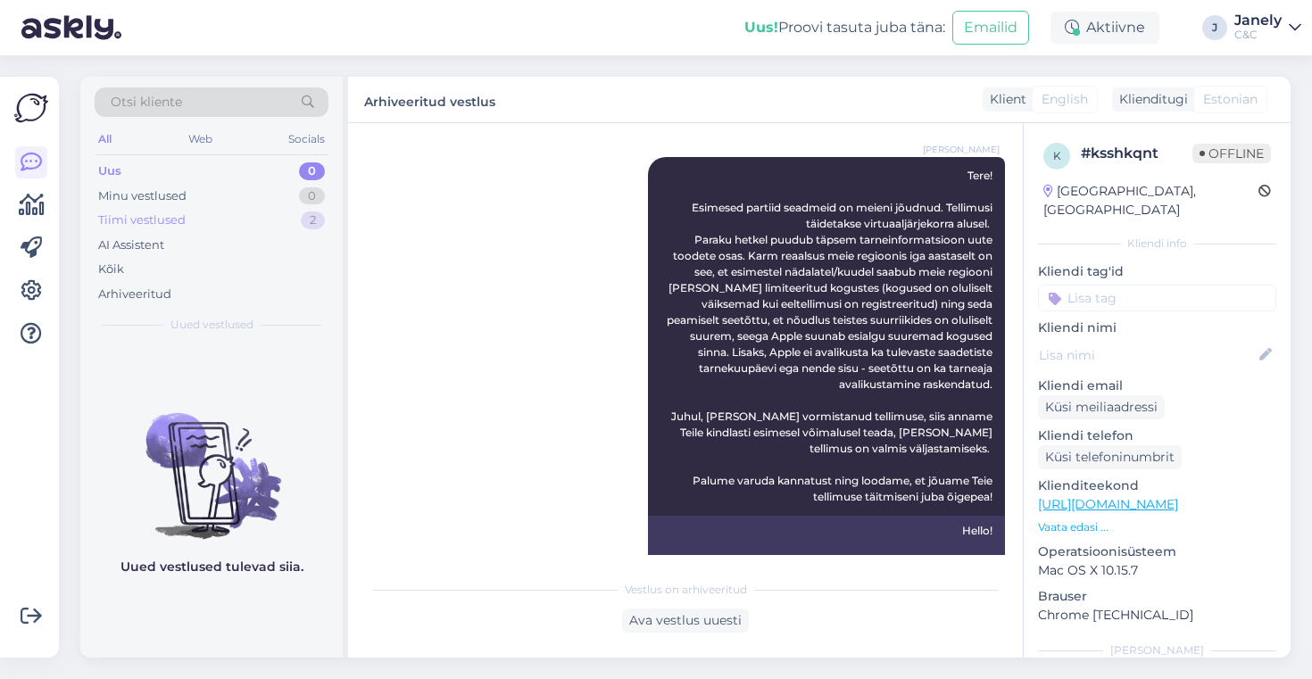
click at [241, 226] on div "Tiimi vestlused 2" at bounding box center [212, 220] width 234 height 25
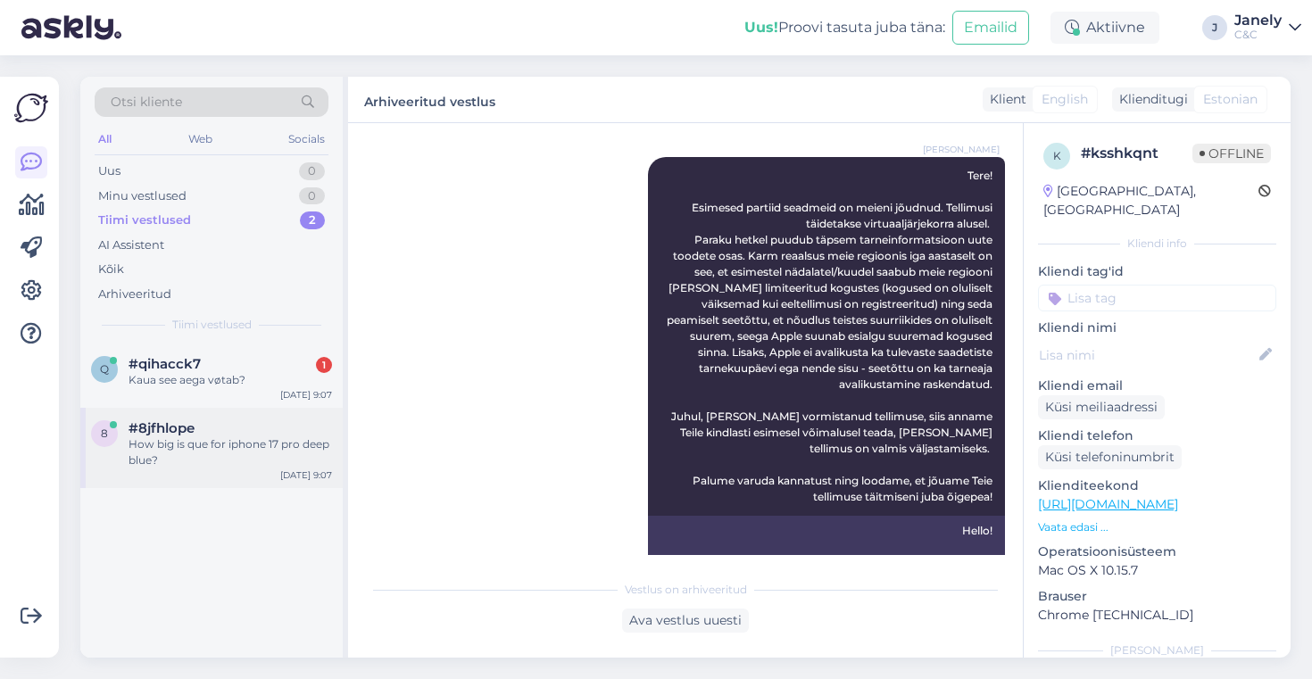
click at [291, 480] on div "[DATE] 9:07" at bounding box center [306, 474] width 52 height 13
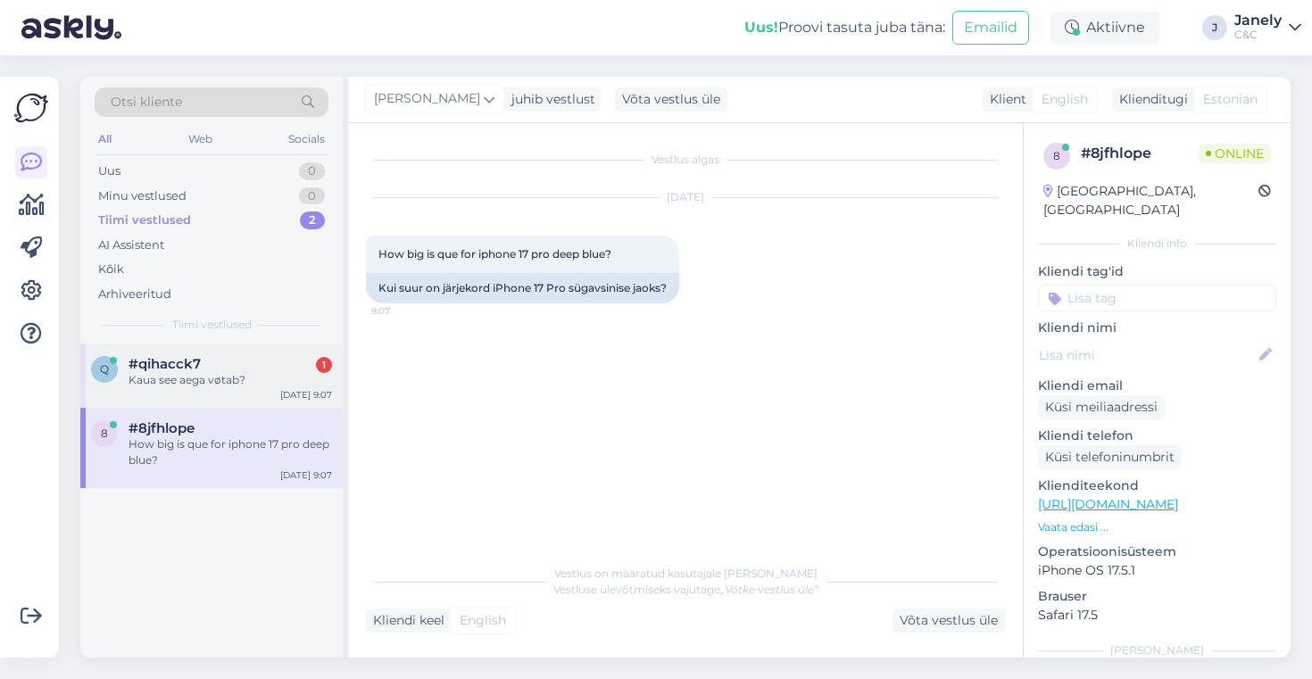
click at [265, 362] on div "#qihacck7 1" at bounding box center [230, 364] width 203 height 16
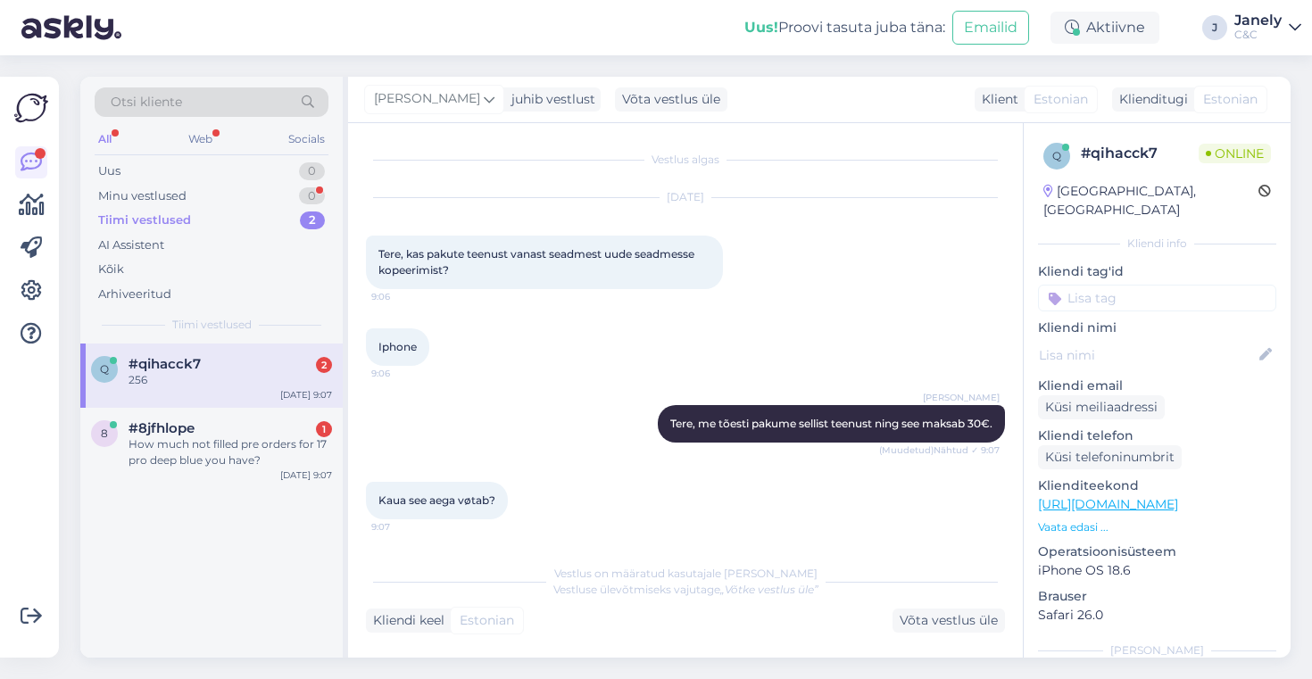
scroll to position [246, 0]
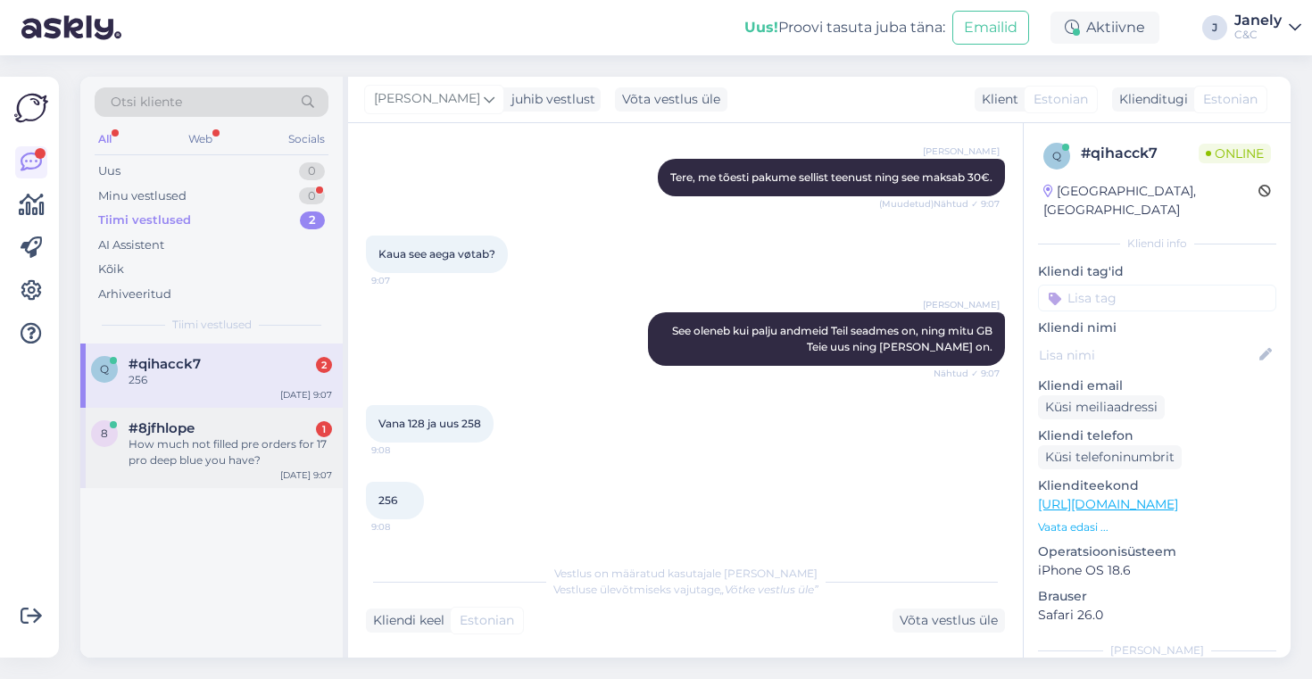
click at [293, 477] on div "[DATE] 9:07" at bounding box center [306, 474] width 52 height 13
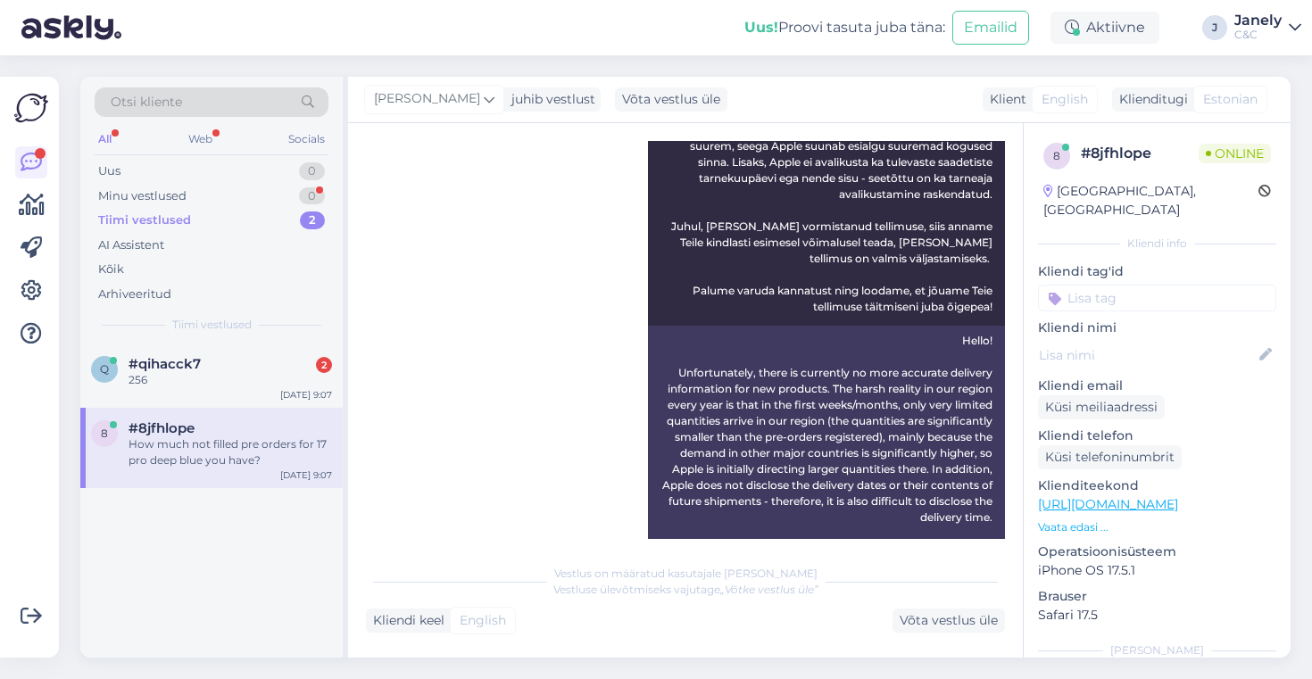
scroll to position [609, 0]
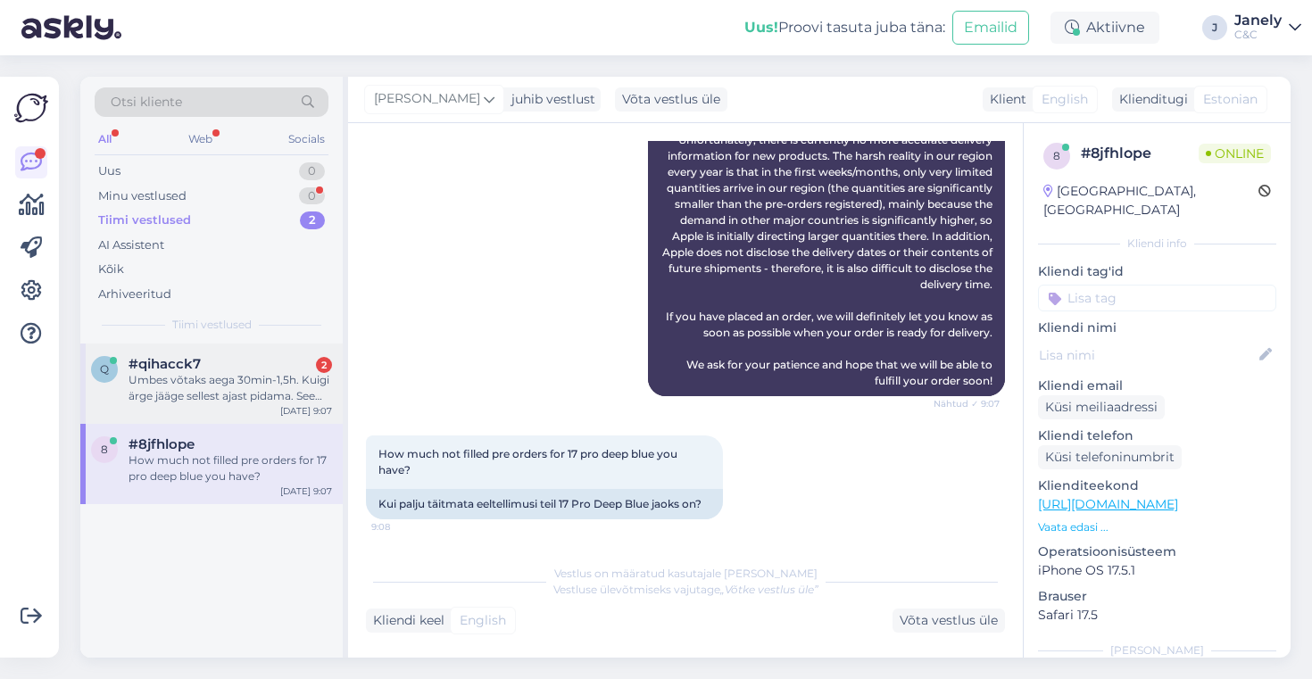
click at [278, 393] on div "Umbes võtaks aega 30min-1,5h. Kuigi ärge jääge sellest ajast pidama. See aeg võ…" at bounding box center [230, 388] width 203 height 32
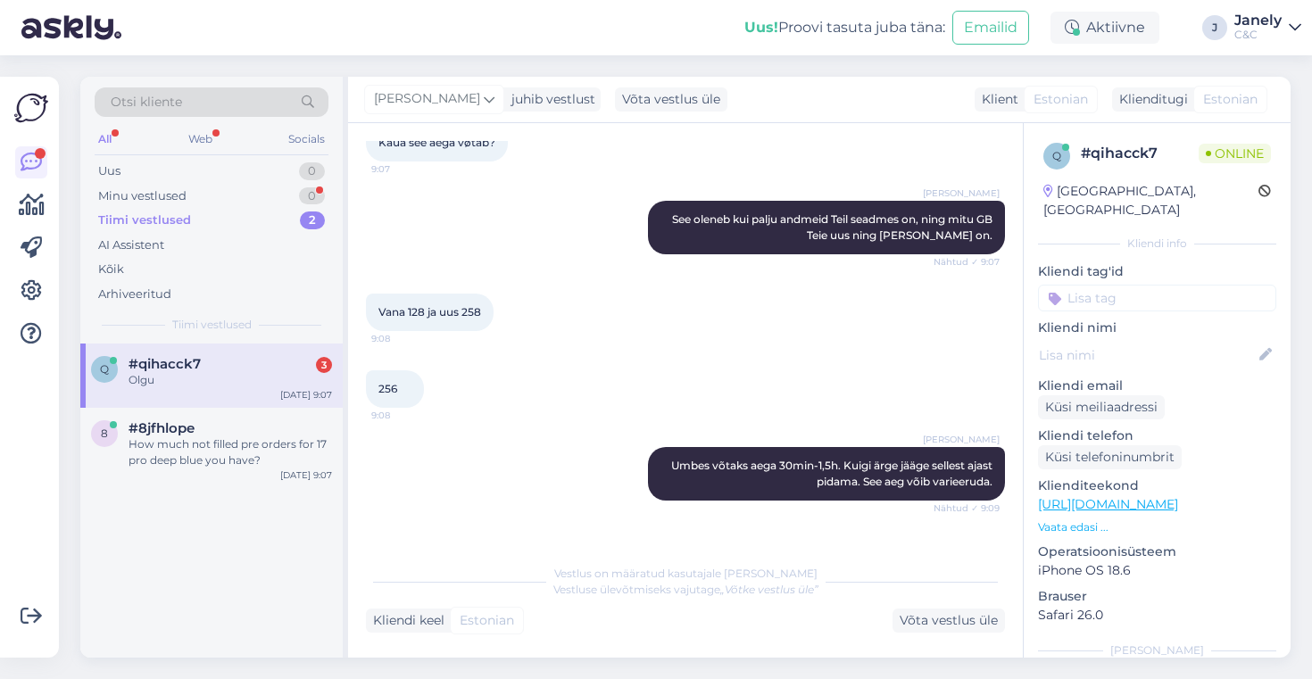
scroll to position [416, 0]
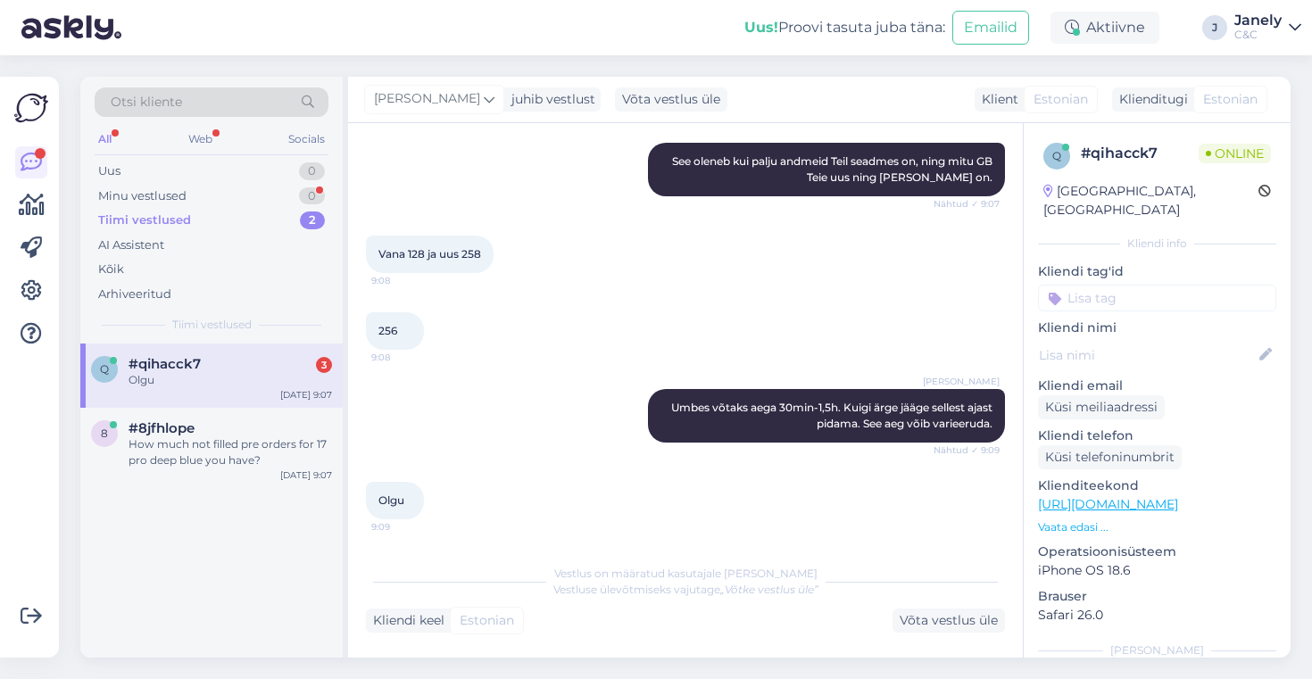
click at [323, 551] on div "q #qihacck7 3 Olgu [DATE] 9:07 8 #8jfhlope How much not filled pre orders for 1…" at bounding box center [211, 501] width 262 height 314
click at [255, 488] on div "q #qihacck7 3 [DATE] 9:07 8 #8jfhlope Kahjuks väga palju. Täpset numbrid me Tei…" at bounding box center [211, 501] width 262 height 314
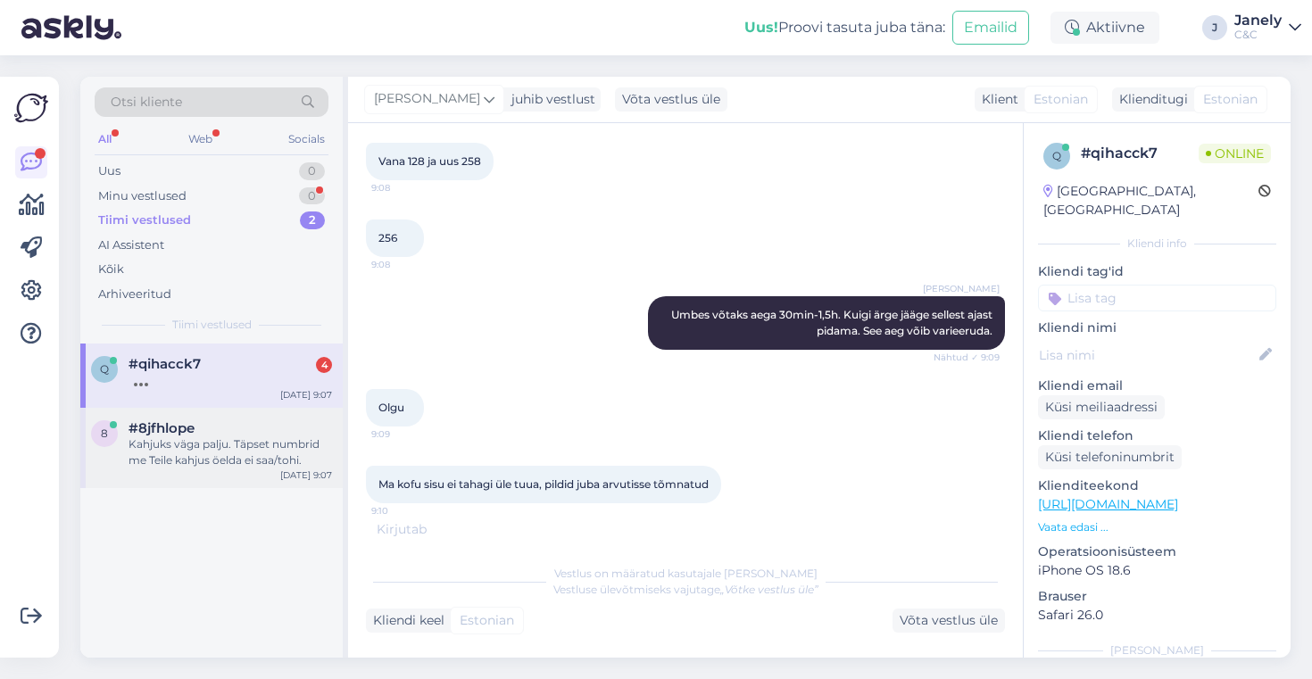
click at [261, 472] on div "8 #8jfhlope Kahjuks väga palju. Täpset numbrid me Teile kahjus öelda ei saa/toh…" at bounding box center [211, 448] width 262 height 80
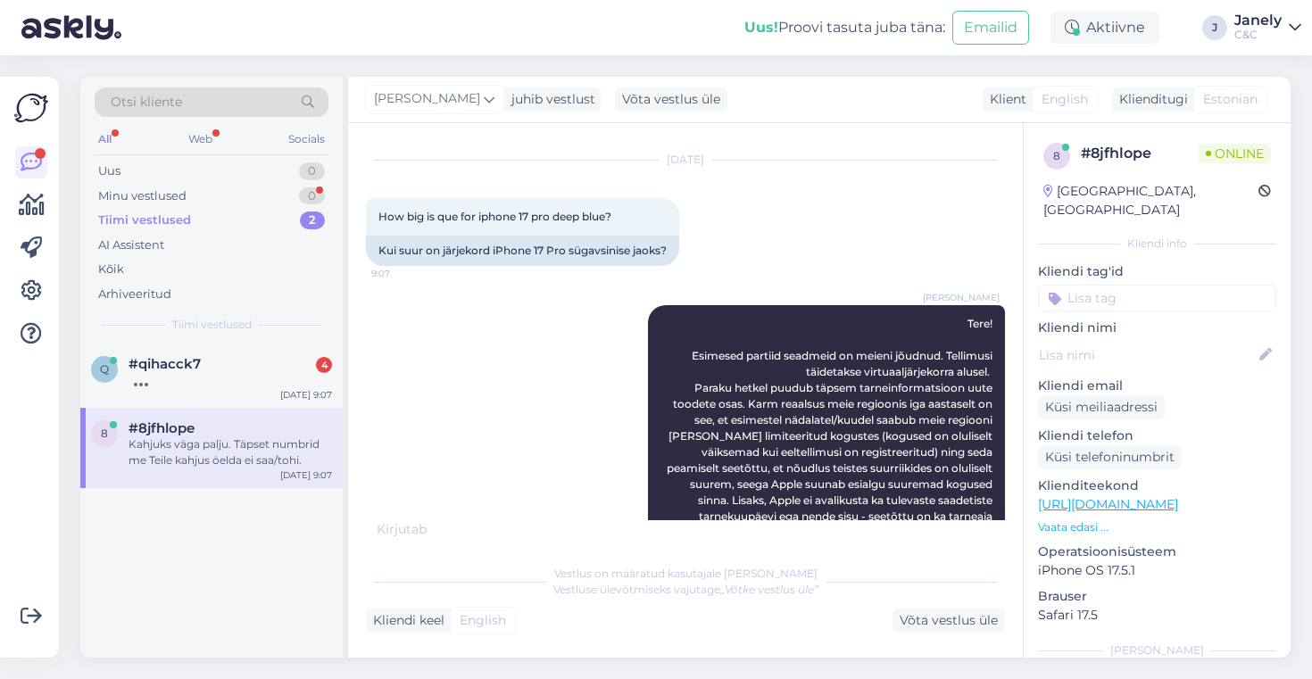
scroll to position [767, 0]
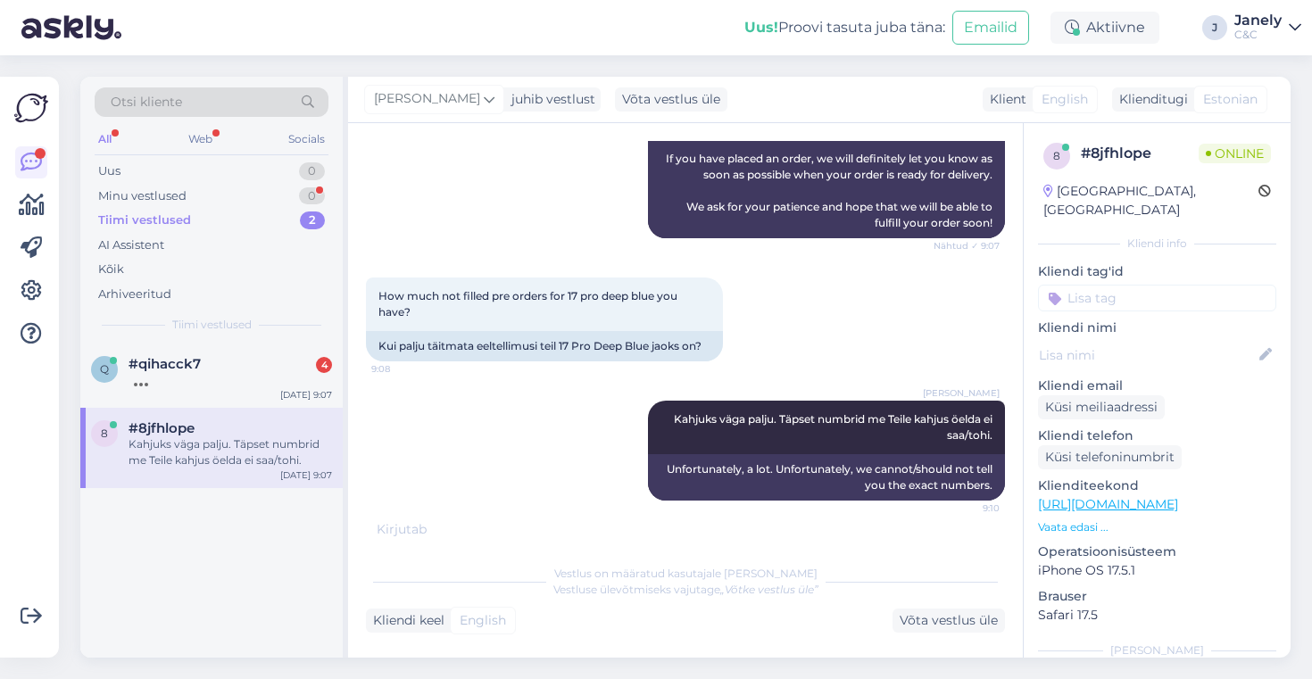
click at [255, 565] on div "q #qihacck7 4 [DATE] 9:07 8 #8jfhlope Kahjuks väga palju. Täpset numbrid me Tei…" at bounding box center [211, 501] width 262 height 314
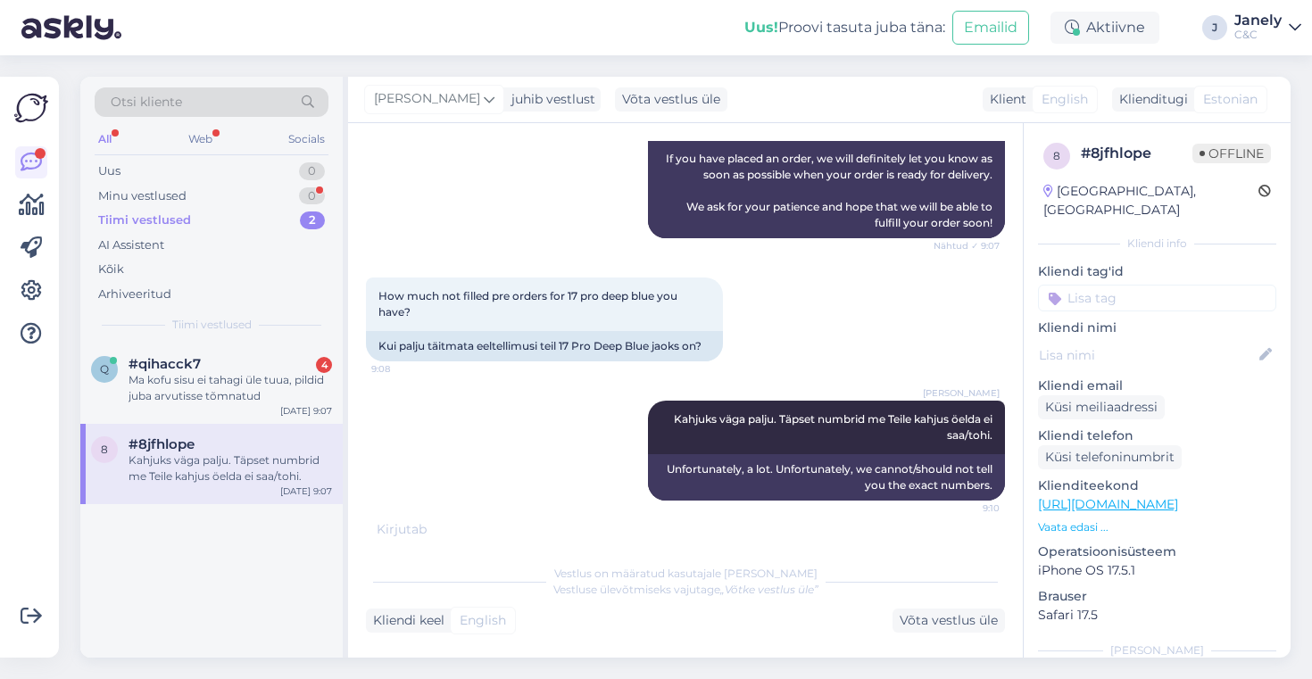
scroll to position [748, 0]
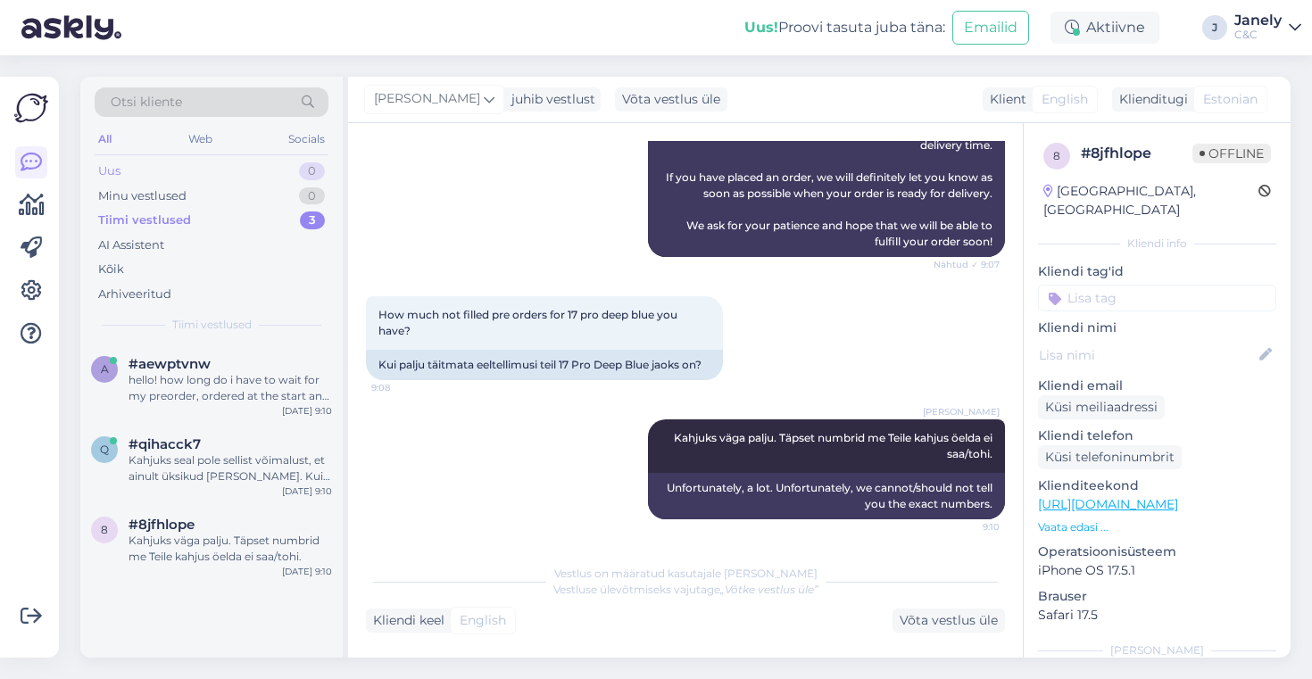
click at [196, 178] on div "Uus 0" at bounding box center [212, 171] width 234 height 25
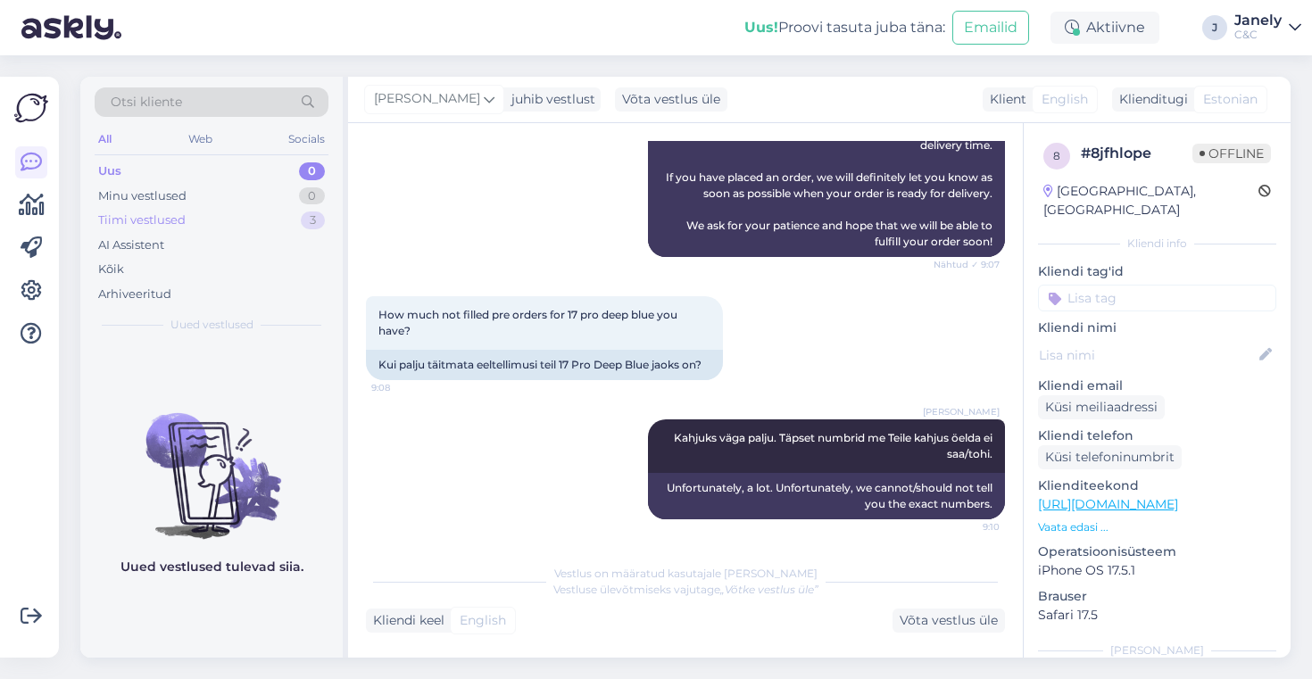
click at [202, 229] on div "Tiimi vestlused 3" at bounding box center [212, 220] width 234 height 25
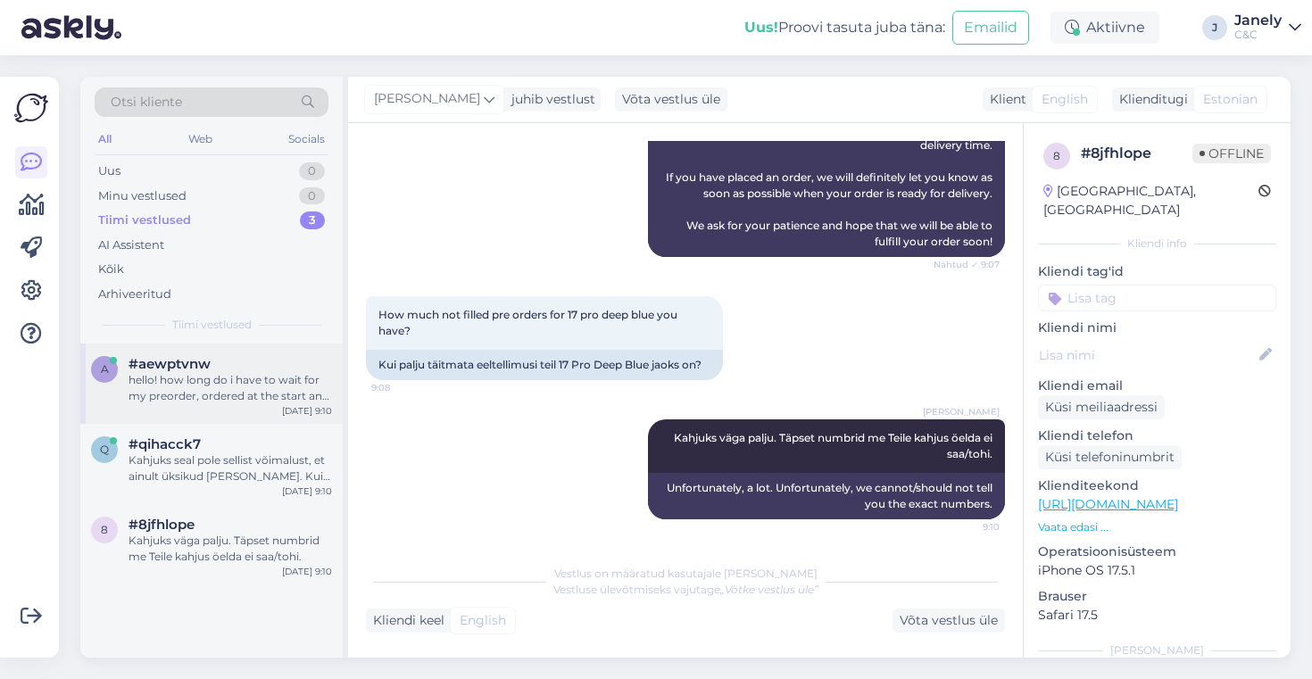
click at [283, 411] on div "a #aewptvnw hello! how long do i have to wait for my preorder, ordered at the s…" at bounding box center [211, 384] width 262 height 80
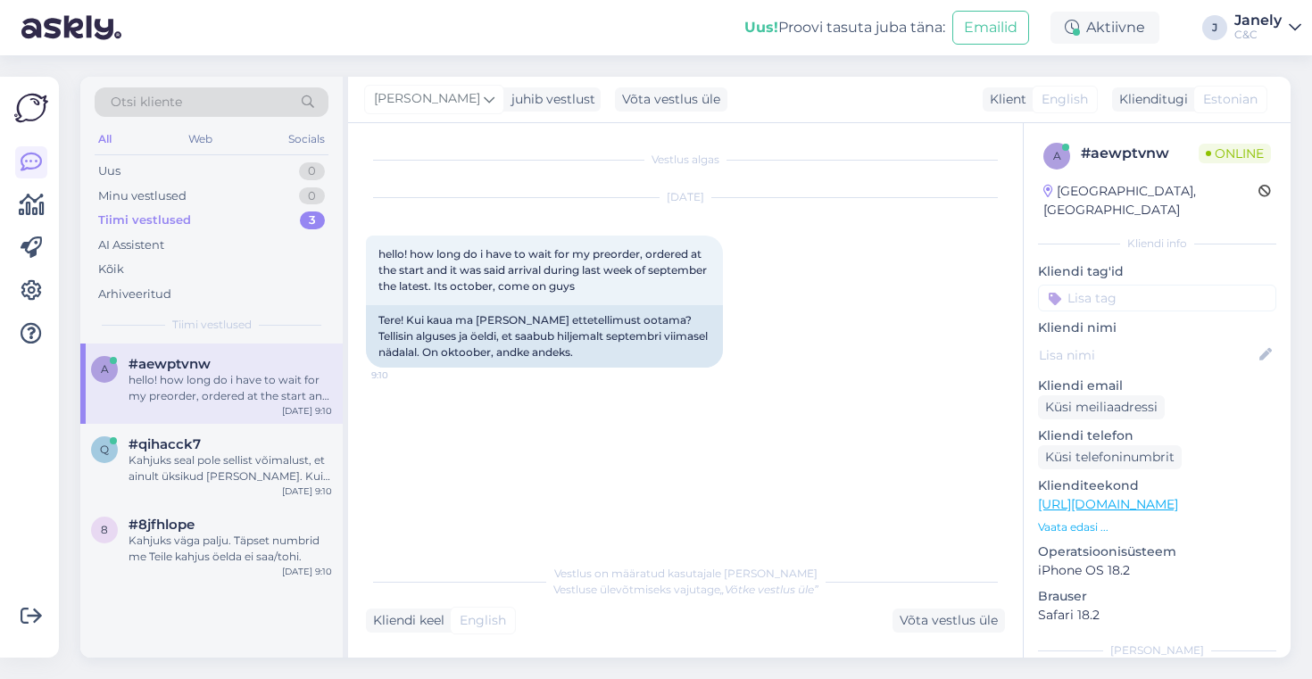
click at [256, 42] on div "Uus! Proovi tasuta [PERSON_NAME]: Emailid Aktiivne J Janely C&C" at bounding box center [656, 27] width 1312 height 55
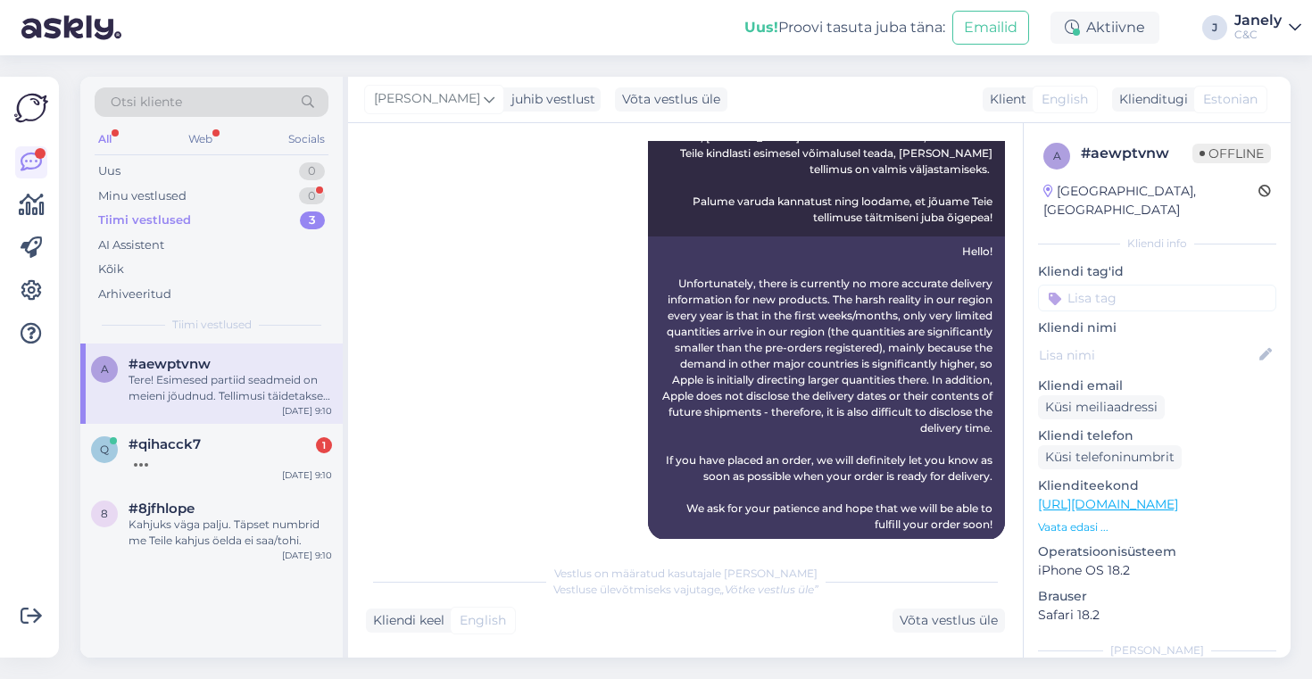
scroll to position [550, 0]
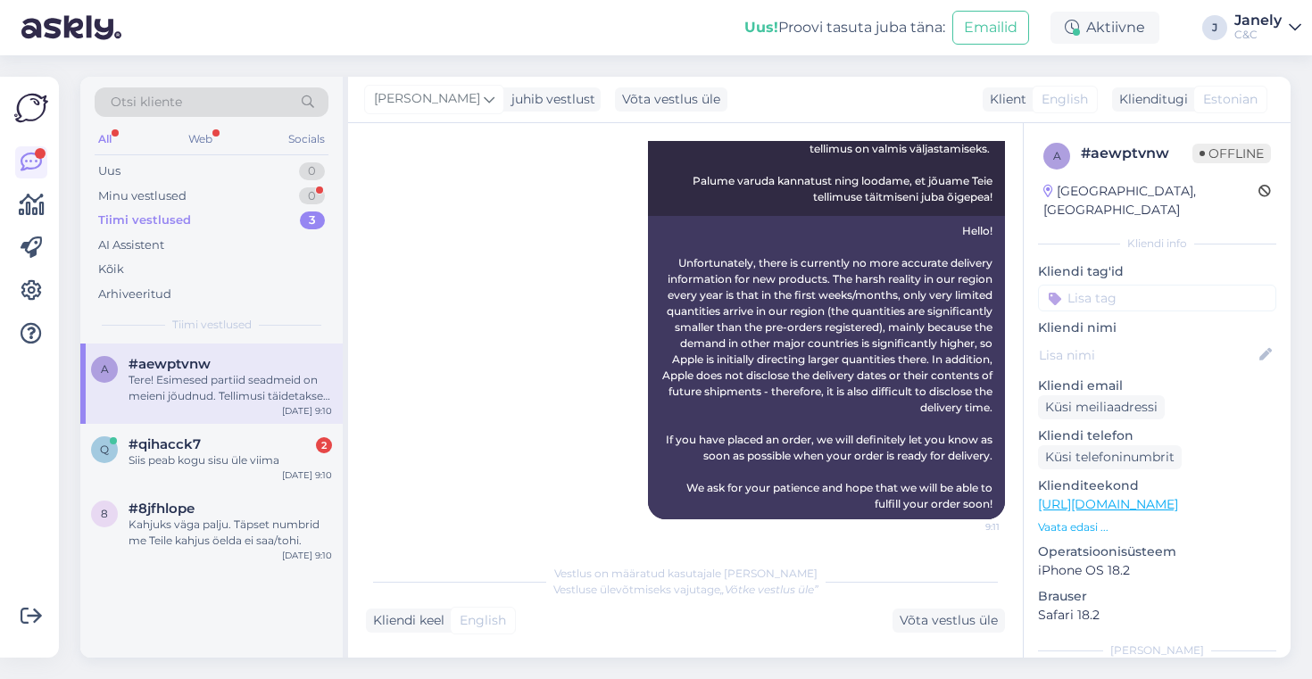
click at [300, 606] on div "a #aewptvnw Tere! Esimesed partiid seadmeid on meieni jõudnud. Tellimusi täidet…" at bounding box center [211, 501] width 262 height 314
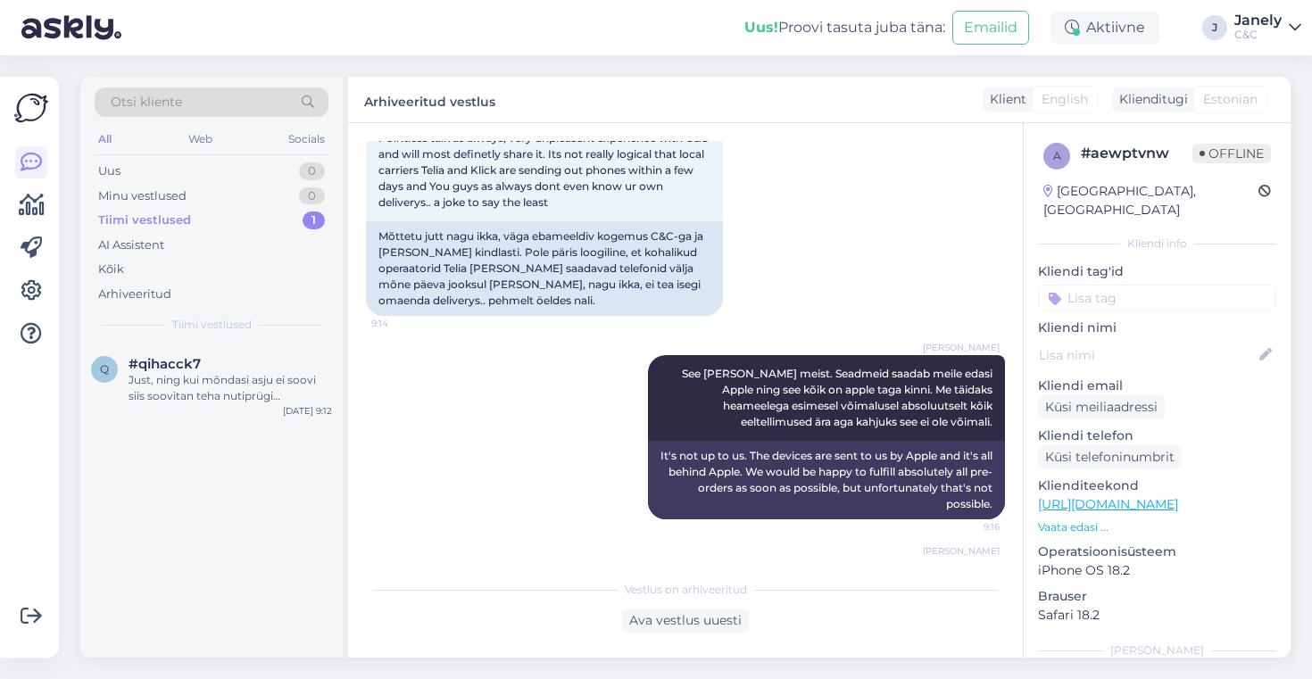
scroll to position [1112, 0]
